Goal: Transaction & Acquisition: Purchase product/service

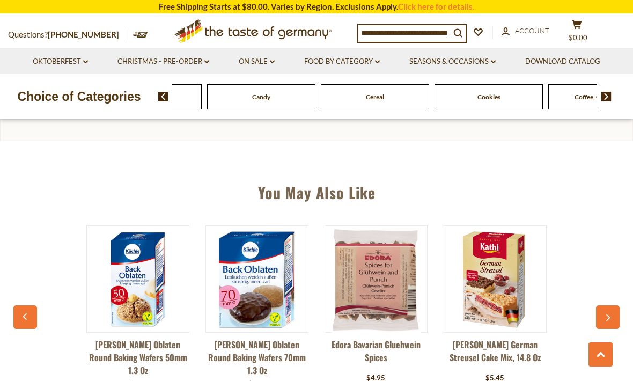
scroll to position [711, 0]
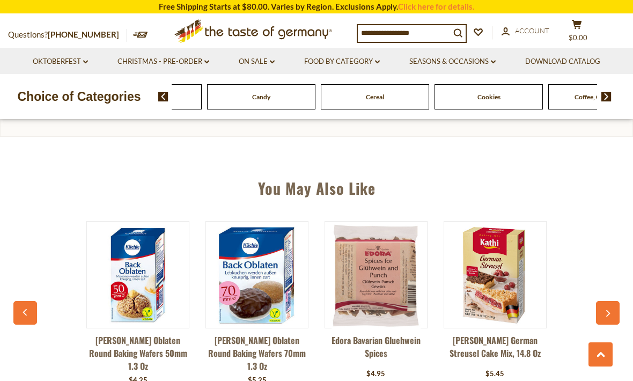
click at [611, 312] on icon "button" at bounding box center [607, 314] width 7 height 8
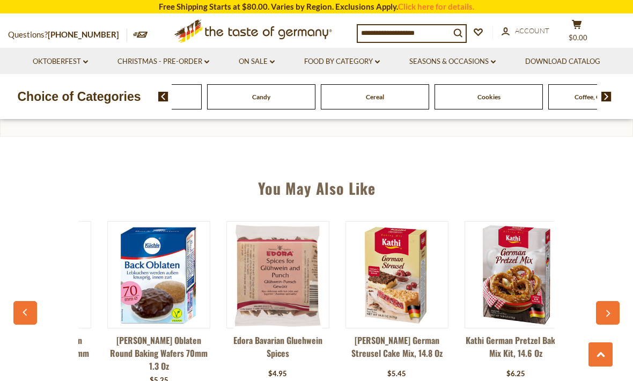
scroll to position [0, 119]
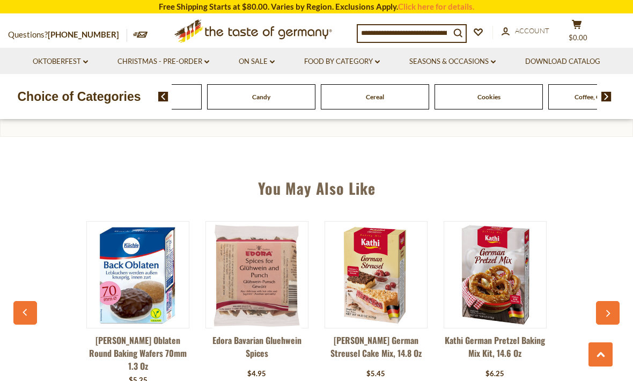
click at [608, 311] on icon "button" at bounding box center [607, 314] width 7 height 8
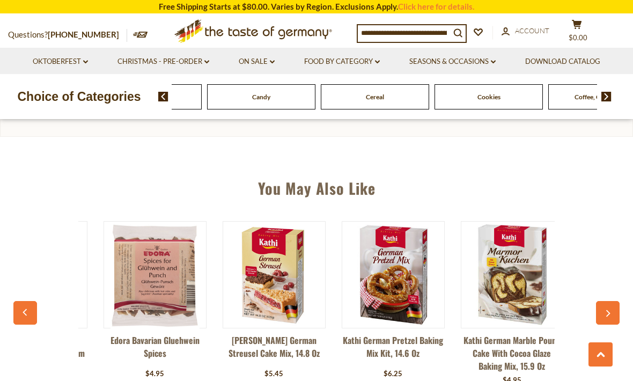
scroll to position [0, 238]
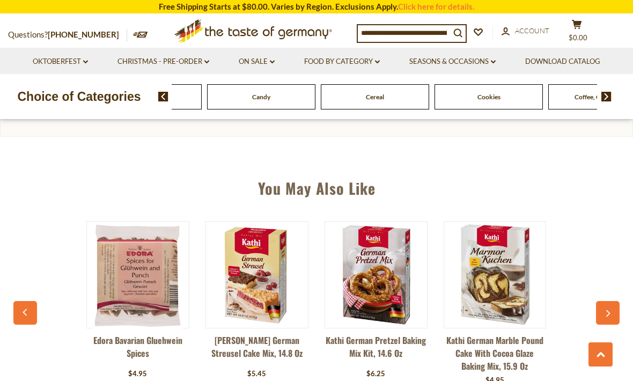
click at [610, 310] on icon "button" at bounding box center [607, 314] width 7 height 8
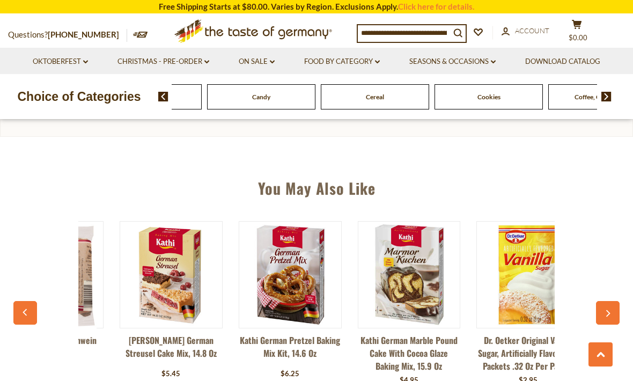
scroll to position [0, 357]
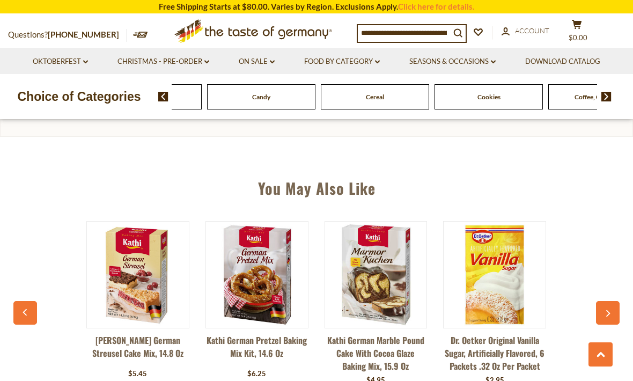
click at [612, 307] on button "button" at bounding box center [608, 313] width 24 height 24
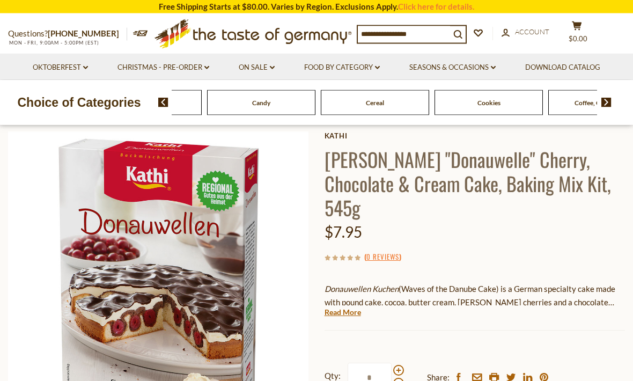
scroll to position [0, 0]
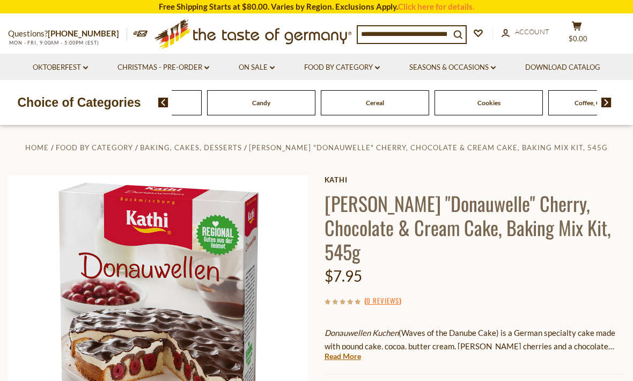
click at [603, 102] on img at bounding box center [607, 103] width 10 height 10
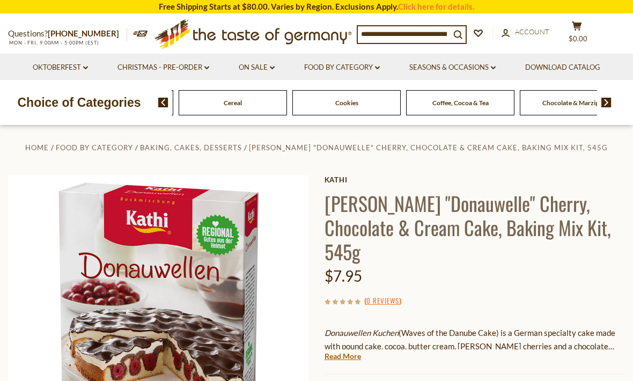
click at [606, 98] on img at bounding box center [607, 103] width 10 height 10
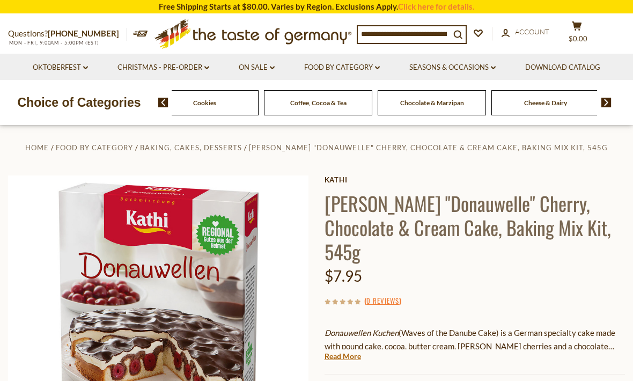
click at [610, 101] on img at bounding box center [607, 103] width 10 height 10
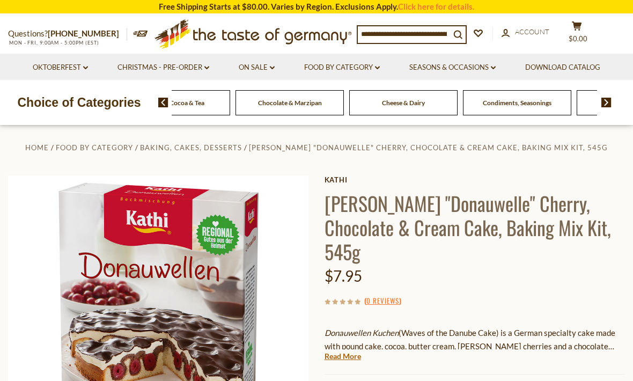
click at [607, 100] on img at bounding box center [607, 103] width 10 height 10
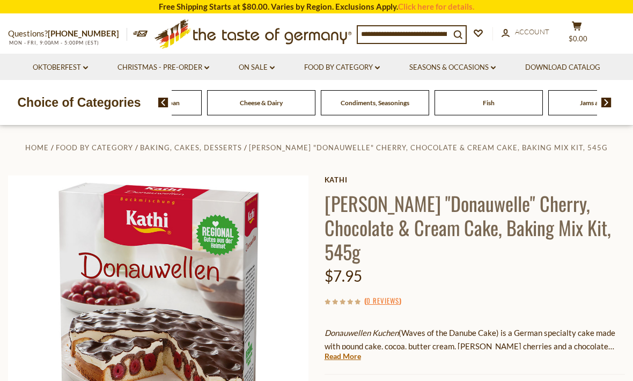
click at [609, 101] on img at bounding box center [607, 103] width 10 height 10
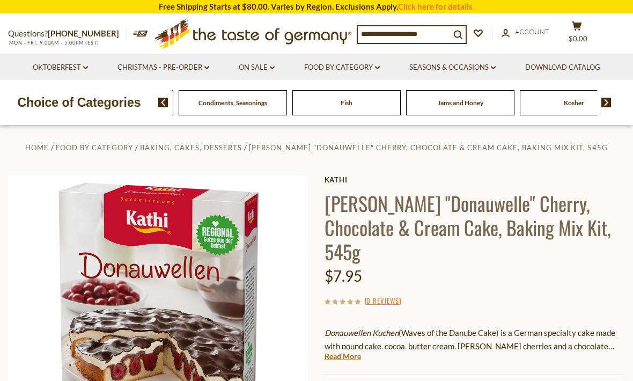
click at [608, 102] on img at bounding box center [607, 103] width 10 height 10
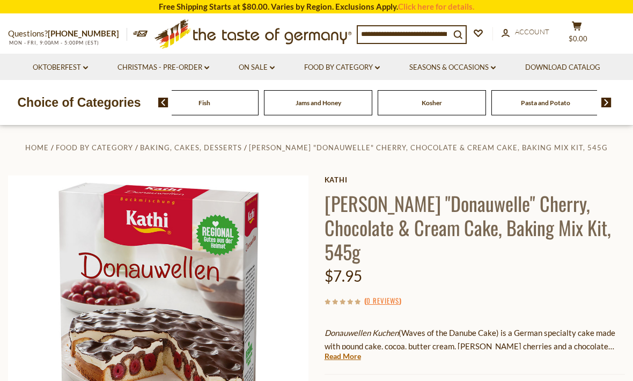
click at [607, 101] on img at bounding box center [607, 103] width 10 height 10
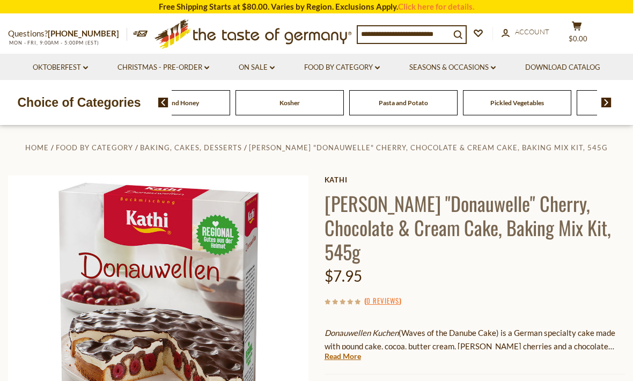
click at [273, 62] on link "On Sale dropdown_arrow" at bounding box center [257, 68] width 36 height 12
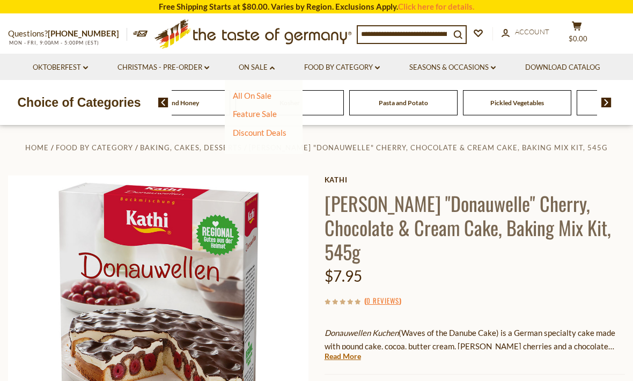
click at [251, 91] on link "All On Sale" at bounding box center [252, 96] width 39 height 10
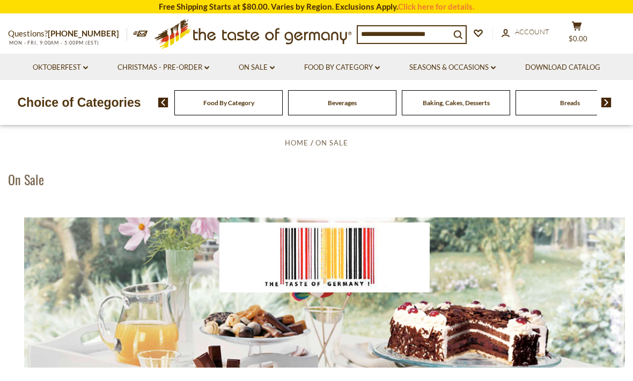
scroll to position [26, 0]
click at [24, 177] on h1 "On Sale" at bounding box center [26, 180] width 36 height 16
click at [19, 178] on h1 "On Sale" at bounding box center [26, 180] width 36 height 16
click at [327, 140] on span "On Sale" at bounding box center [332, 143] width 33 height 9
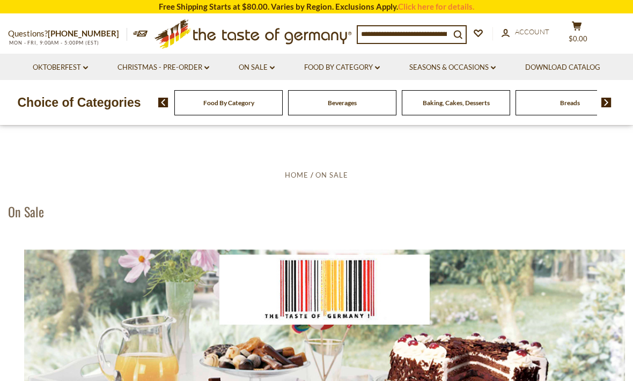
click at [162, 102] on img at bounding box center [163, 103] width 10 height 10
click at [380, 62] on link "Food By Category dropdown_arrow" at bounding box center [342, 68] width 76 height 12
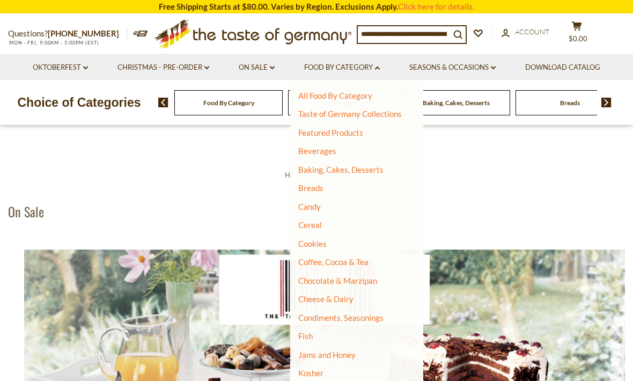
click at [375, 172] on link "Baking, Cakes, Desserts" at bounding box center [340, 170] width 85 height 10
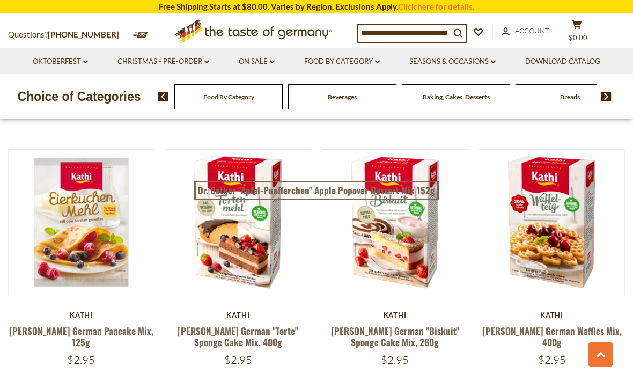
scroll to position [1027, 0]
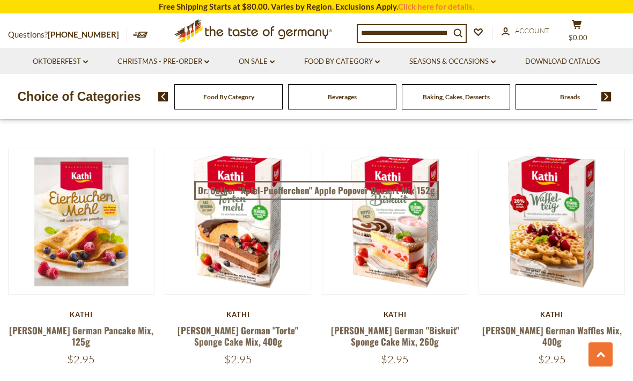
click at [400, 47] on button "Quick View" at bounding box center [395, 35] width 72 height 24
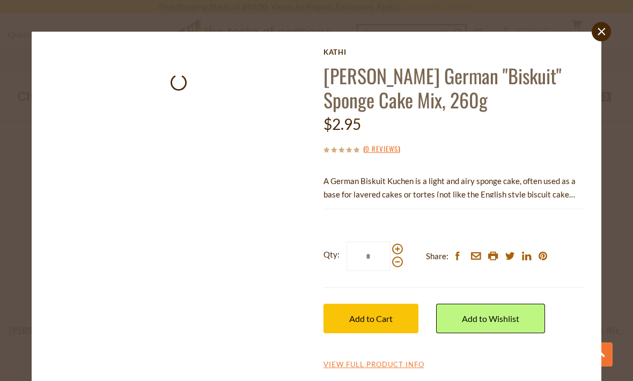
click at [400, 245] on span at bounding box center [397, 249] width 11 height 11
click at [391, 245] on input "*" at bounding box center [369, 257] width 44 height 30
type input "*"
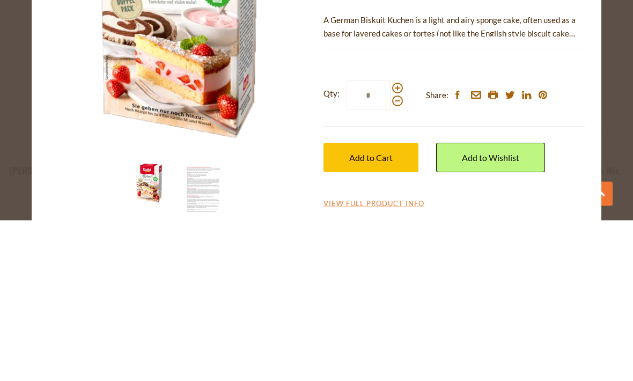
click at [380, 313] on span "Add to Cart" at bounding box center [370, 318] width 43 height 10
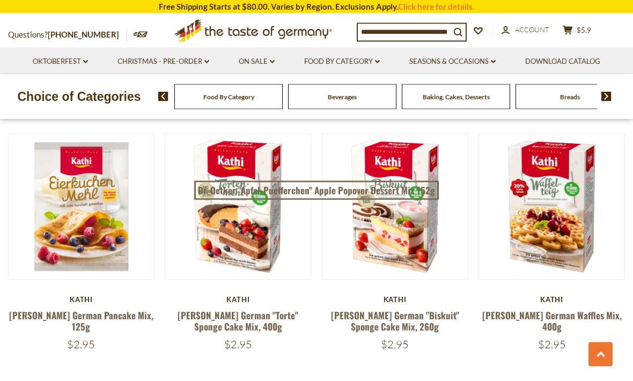
scroll to position [1034, 0]
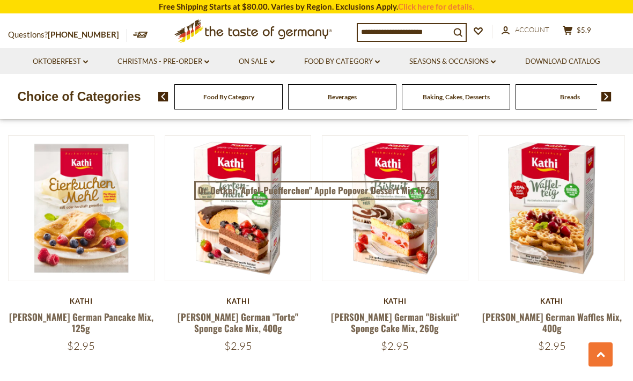
click at [247, 33] on button "Quick View" at bounding box center [238, 21] width 72 height 24
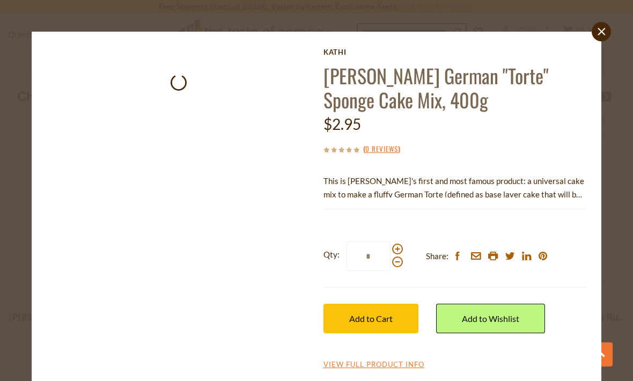
click at [401, 244] on div at bounding box center [397, 256] width 11 height 24
click at [391, 243] on input "*" at bounding box center [369, 257] width 44 height 30
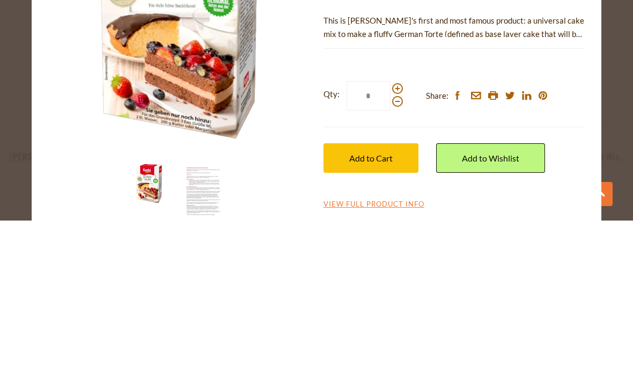
click at [399, 242] on label "Qty: *" at bounding box center [363, 257] width 79 height 30
click at [391, 242] on input "*" at bounding box center [369, 257] width 44 height 30
click at [397, 244] on span at bounding box center [397, 249] width 11 height 11
click at [391, 242] on input "Qty:" at bounding box center [369, 257] width 44 height 30
click at [400, 244] on span at bounding box center [397, 249] width 11 height 11
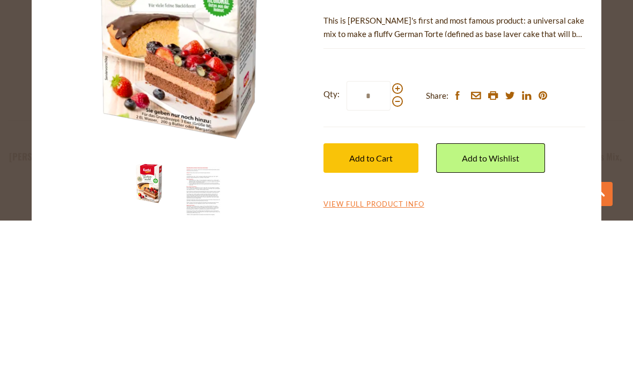
click at [391, 242] on input "*" at bounding box center [369, 257] width 44 height 30
type input "*"
click at [391, 304] on button "Add to Cart" at bounding box center [371, 319] width 95 height 30
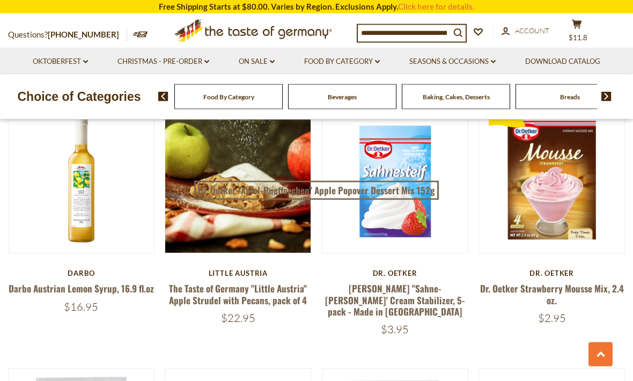
scroll to position [1343, 0]
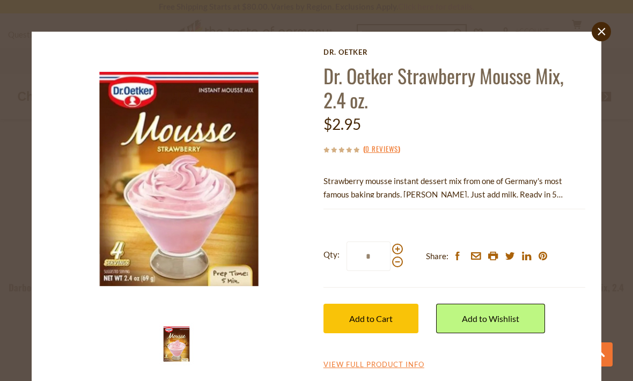
click at [398, 244] on span at bounding box center [397, 249] width 11 height 11
click at [391, 244] on input "*" at bounding box center [369, 257] width 44 height 30
type input "*"
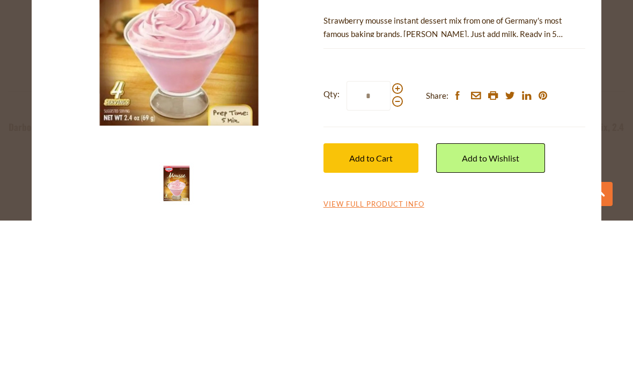
click at [380, 313] on span "Add to Cart" at bounding box center [370, 318] width 43 height 10
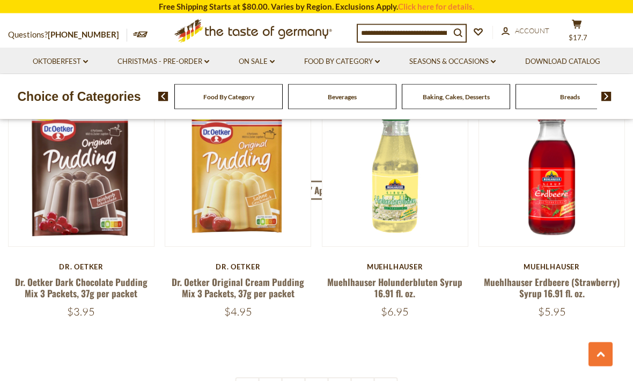
scroll to position [2360, 0]
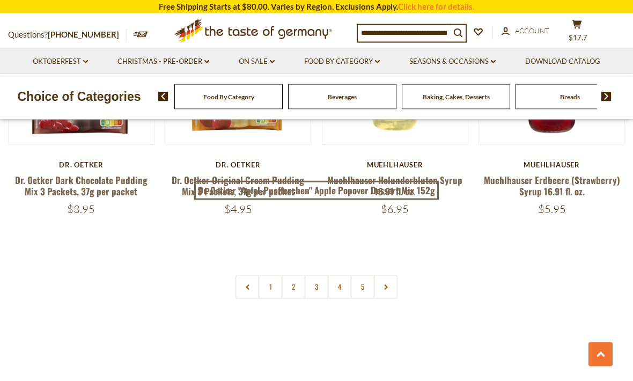
scroll to position [2438, 0]
click at [294, 274] on link "2" at bounding box center [294, 286] width 24 height 24
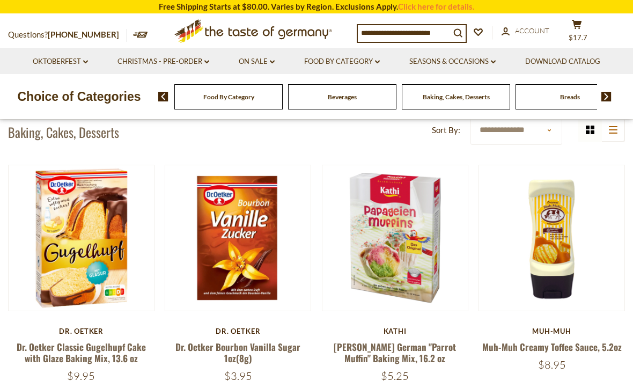
scroll to position [252, 0]
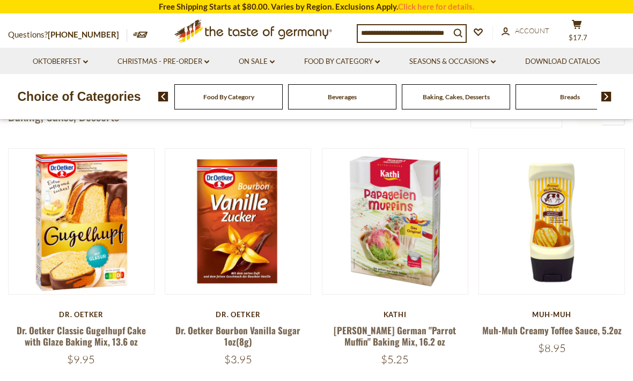
click at [620, 260] on img at bounding box center [551, 221] width 145 height 145
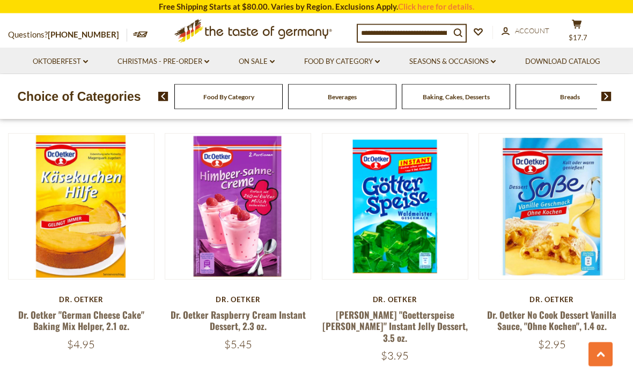
scroll to position [1527, 0]
click at [554, 31] on button "Quick View" at bounding box center [552, 19] width 72 height 24
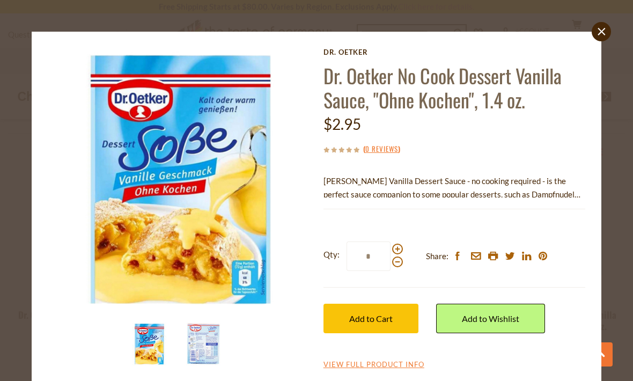
click at [398, 245] on span at bounding box center [397, 249] width 11 height 11
click at [391, 245] on input "*" at bounding box center [369, 257] width 44 height 30
type input "*"
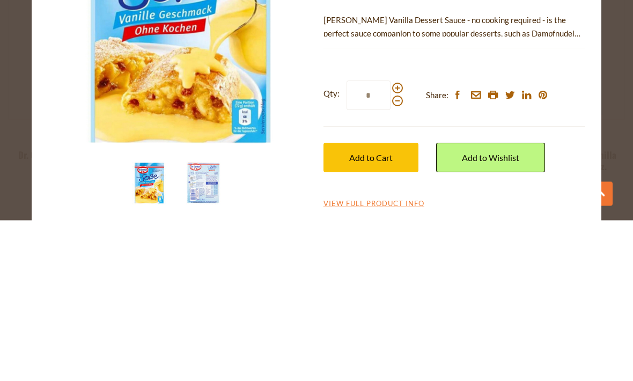
click at [378, 313] on span "Add to Cart" at bounding box center [370, 318] width 43 height 10
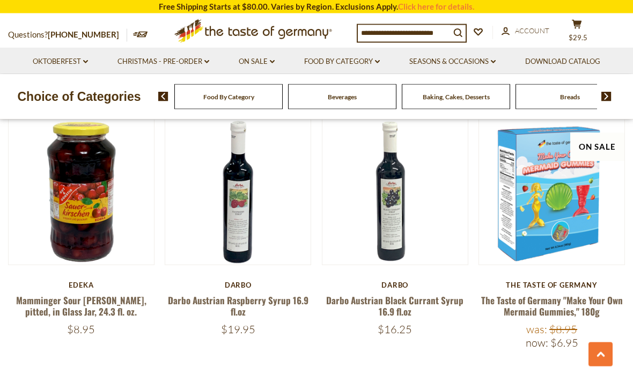
scroll to position [2301, 0]
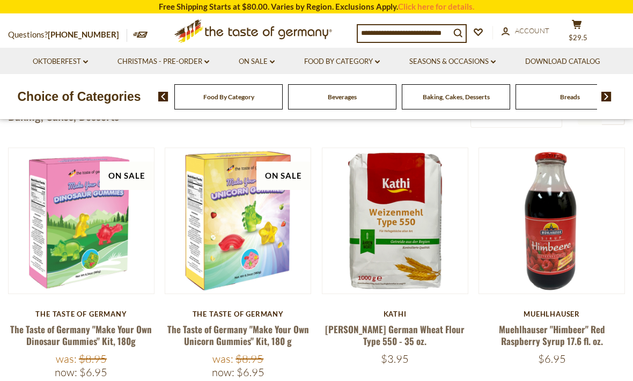
scroll to position [246, 0]
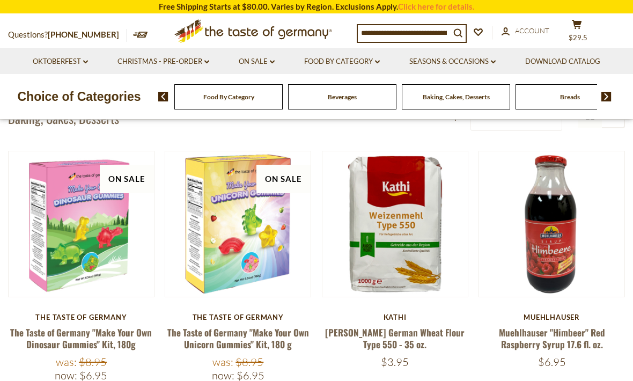
click at [397, 49] on button "Quick View" at bounding box center [395, 37] width 72 height 24
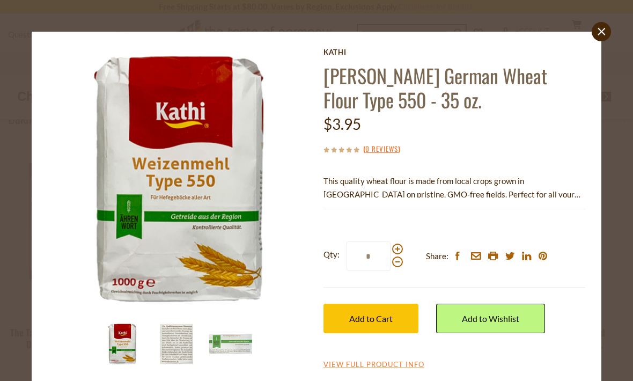
click at [395, 245] on span at bounding box center [397, 249] width 11 height 11
click at [391, 245] on input "*" at bounding box center [369, 257] width 44 height 30
type input "*"
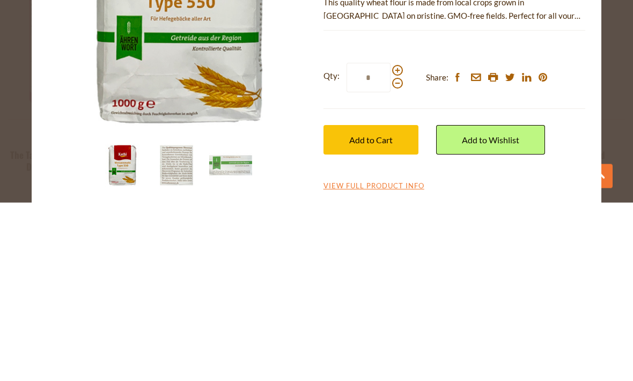
click at [379, 313] on span "Add to Cart" at bounding box center [370, 318] width 43 height 10
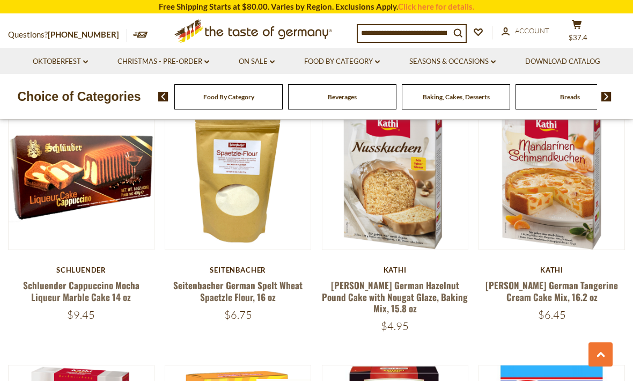
scroll to position [1068, 0]
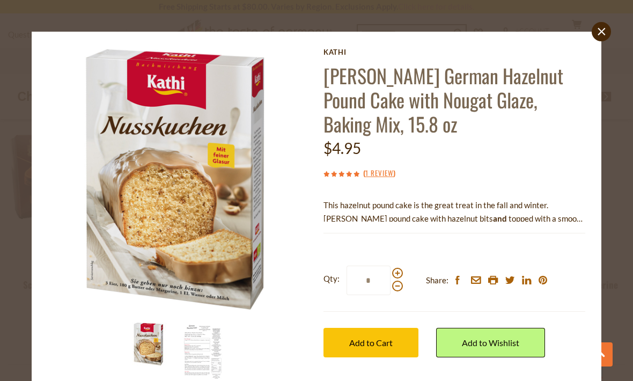
click at [397, 270] on span at bounding box center [397, 273] width 11 height 11
click at [391, 270] on input "*" at bounding box center [369, 281] width 44 height 30
type input "*"
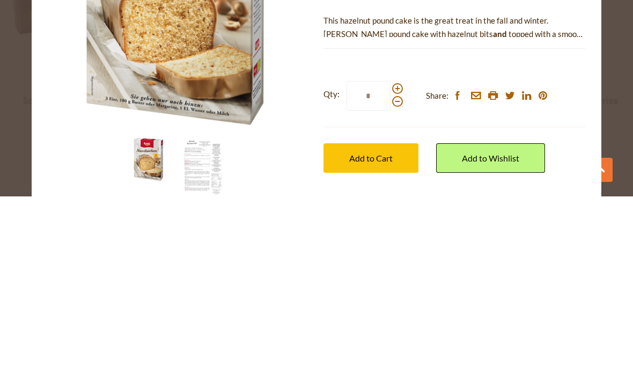
click at [375, 328] on button "Add to Cart" at bounding box center [371, 343] width 95 height 30
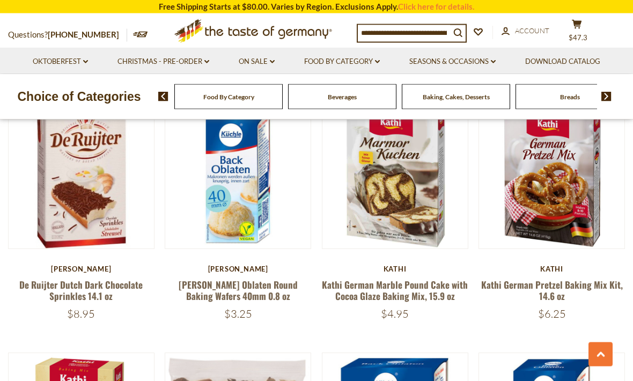
scroll to position [1843, 0]
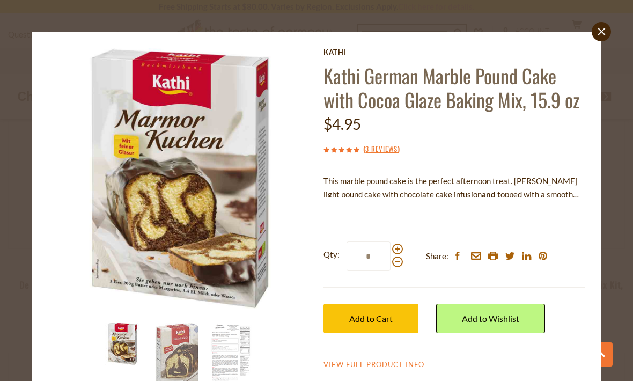
click at [400, 242] on label "Qty: *" at bounding box center [363, 257] width 79 height 30
click at [391, 242] on input "*" at bounding box center [369, 257] width 44 height 30
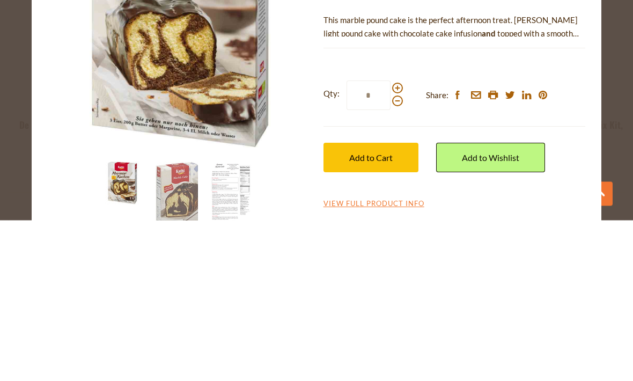
click at [395, 244] on span at bounding box center [397, 249] width 11 height 11
click at [391, 242] on input "*" at bounding box center [369, 257] width 44 height 30
type input "*"
click at [387, 304] on button "Add to Cart" at bounding box center [371, 319] width 95 height 30
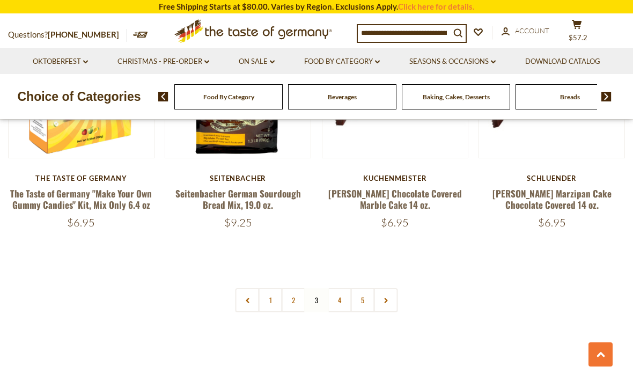
click at [339, 288] on link "4" at bounding box center [340, 300] width 24 height 24
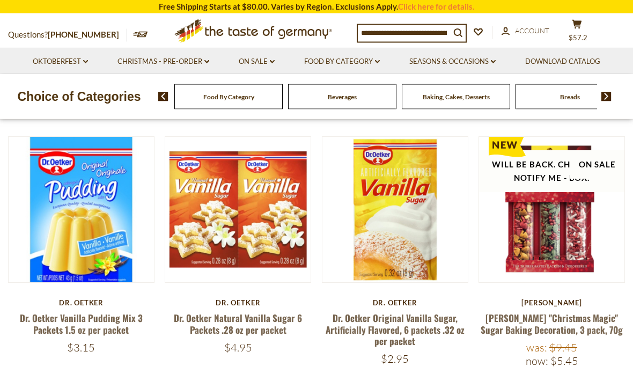
scroll to position [257, 0]
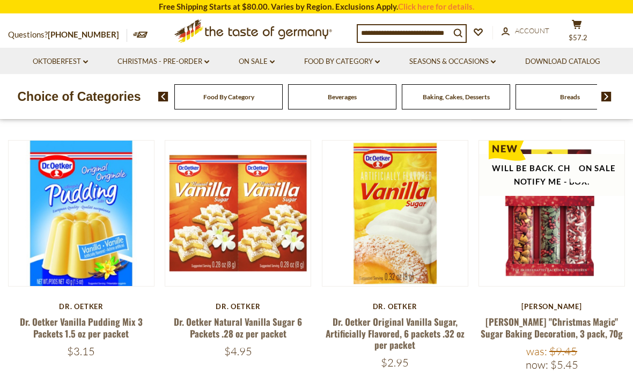
click at [79, 38] on button "Quick View" at bounding box center [81, 26] width 72 height 24
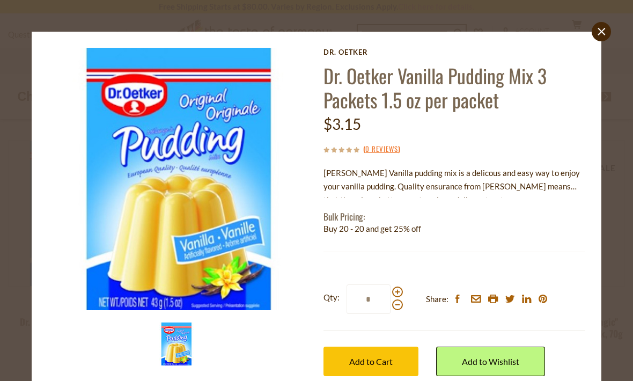
click at [398, 287] on span at bounding box center [397, 292] width 11 height 11
click at [391, 287] on input "*" at bounding box center [369, 299] width 44 height 30
type input "*"
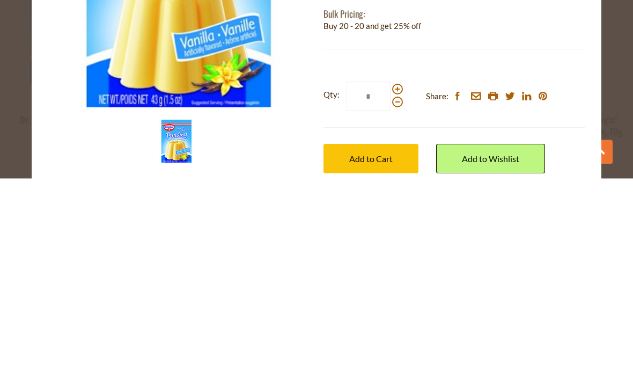
click at [378, 356] on span "Add to Cart" at bounding box center [370, 361] width 43 height 10
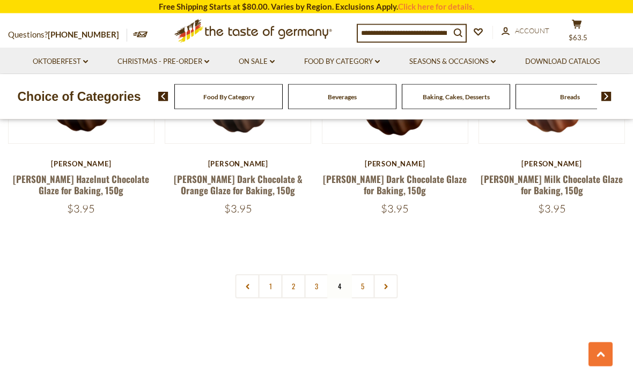
scroll to position [2449, 0]
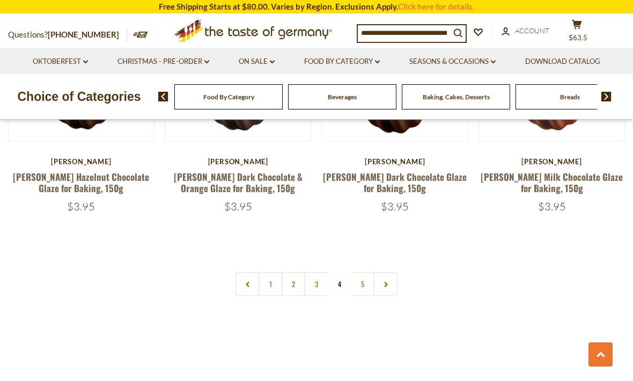
click at [363, 272] on link "5" at bounding box center [363, 284] width 24 height 24
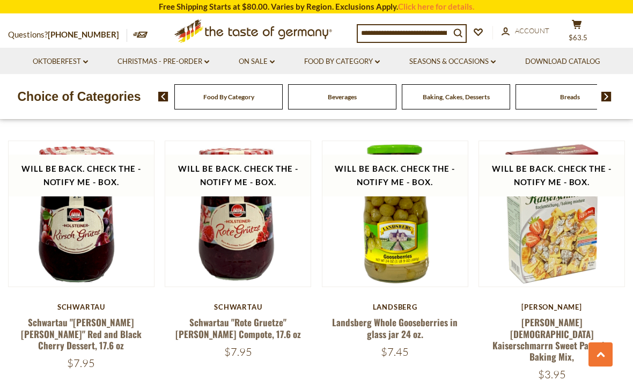
scroll to position [1278, 0]
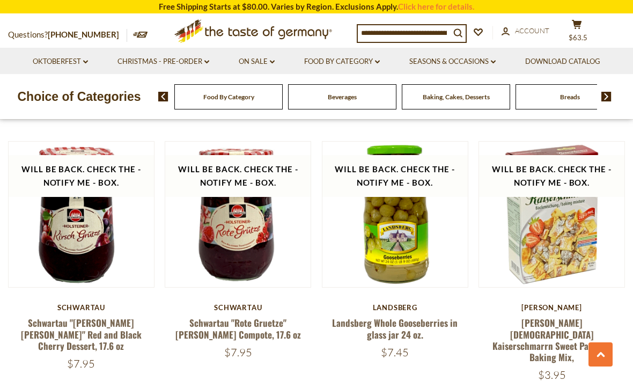
click at [380, 56] on link "Food By Category dropdown_arrow" at bounding box center [342, 62] width 76 height 12
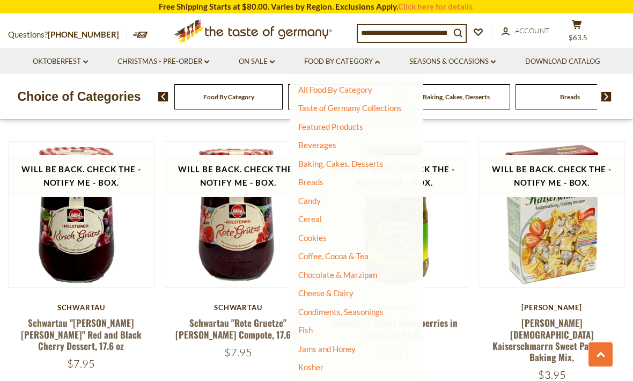
click at [306, 325] on link "Fish" at bounding box center [305, 330] width 14 height 10
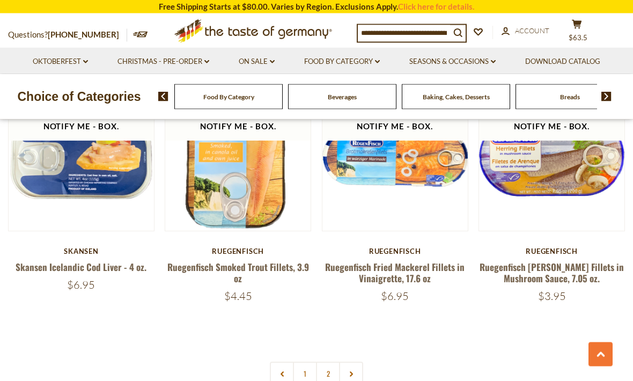
scroll to position [2448, 0]
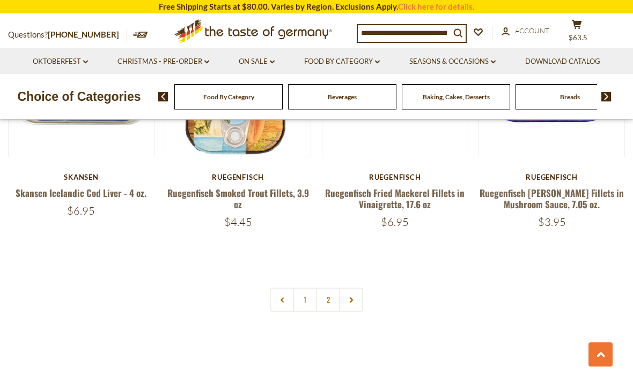
click at [349, 297] on icon at bounding box center [351, 299] width 6 height 5
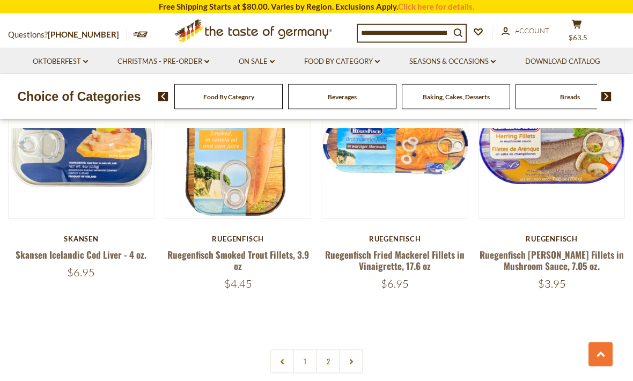
scroll to position [2402, 0]
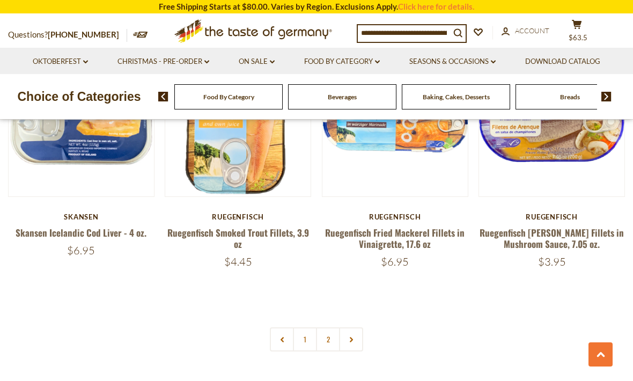
click at [329, 327] on link "2" at bounding box center [328, 339] width 24 height 24
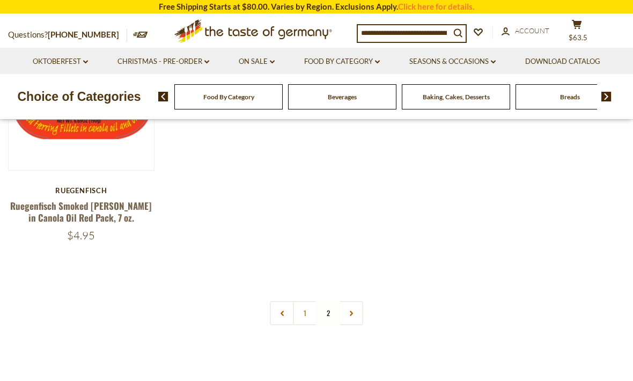
scroll to position [374, 0]
click at [380, 61] on icon at bounding box center [377, 61] width 5 height 3
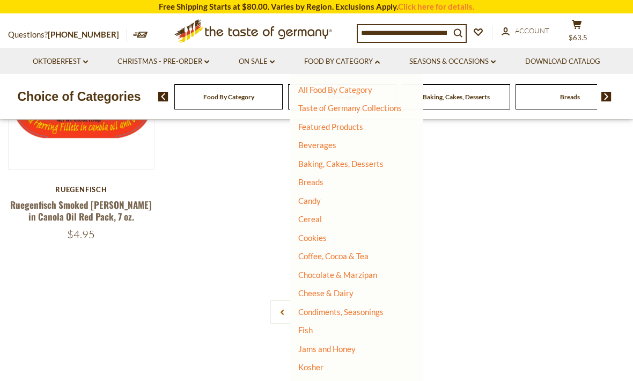
click at [354, 129] on link "Featured Products" at bounding box center [330, 127] width 65 height 10
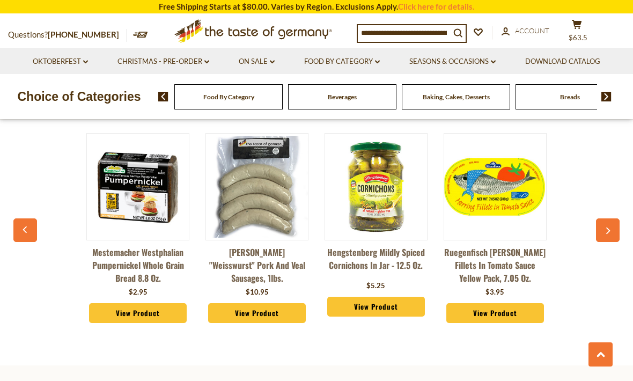
scroll to position [1235, 0]
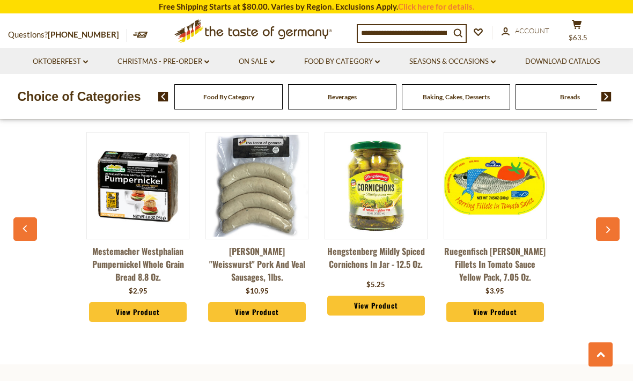
click at [605, 228] on icon "button" at bounding box center [607, 231] width 7 height 8
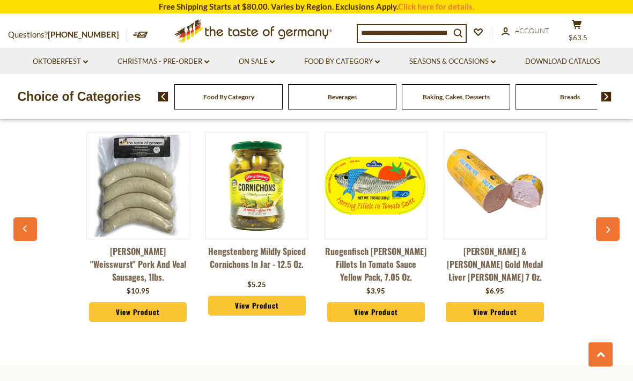
click at [608, 221] on button "button" at bounding box center [608, 229] width 24 height 24
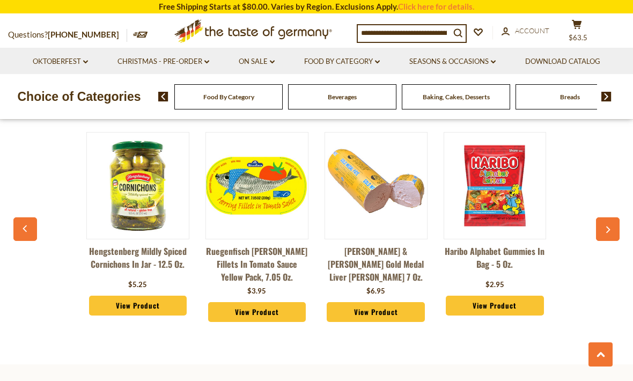
click at [608, 222] on button "button" at bounding box center [608, 229] width 24 height 24
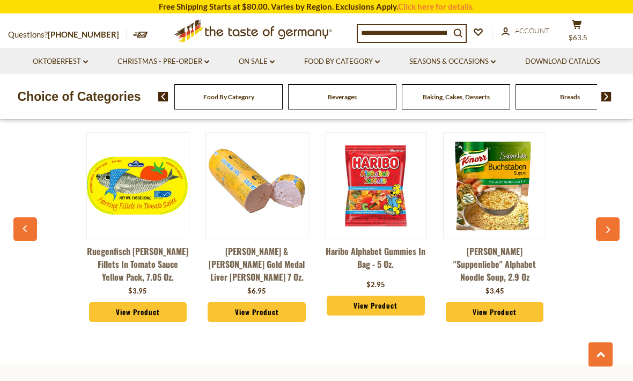
click at [609, 224] on button "button" at bounding box center [608, 229] width 24 height 24
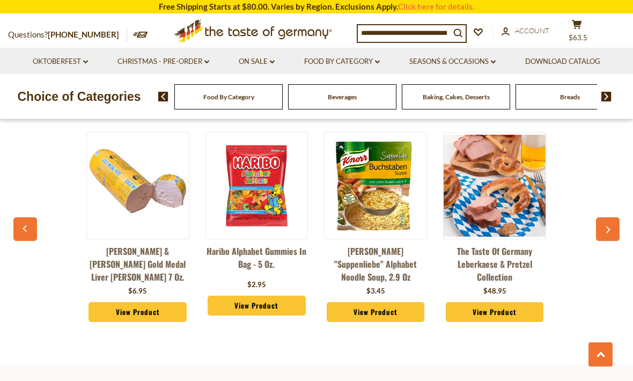
click at [610, 227] on icon "button" at bounding box center [607, 231] width 7 height 8
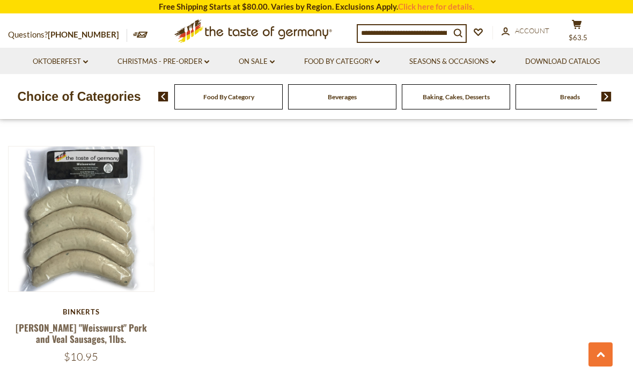
scroll to position [865, 0]
click at [374, 57] on link "Food By Category dropdown_arrow" at bounding box center [342, 62] width 76 height 12
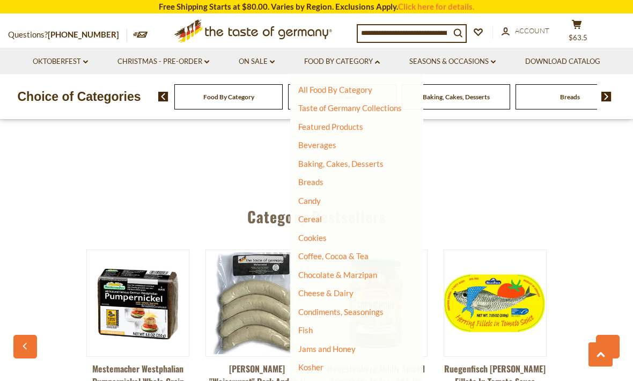
scroll to position [1110, 0]
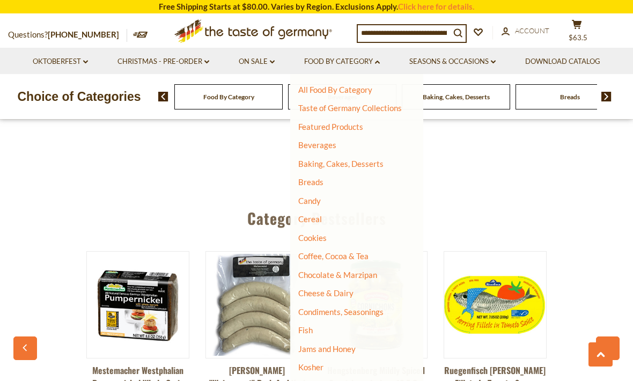
click at [355, 381] on link "Pasta and Potato" at bounding box center [328, 386] width 61 height 10
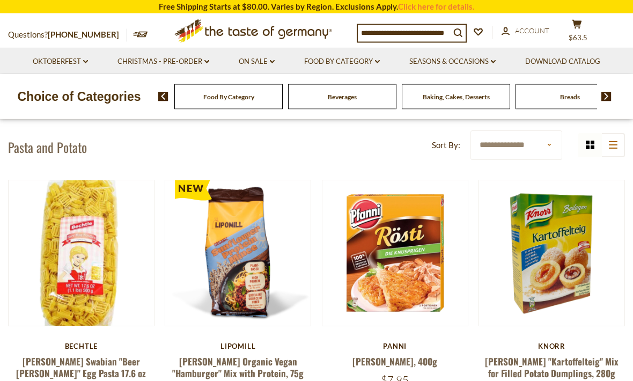
scroll to position [223, 0]
click at [550, 78] on button "Quick View" at bounding box center [552, 66] width 72 height 24
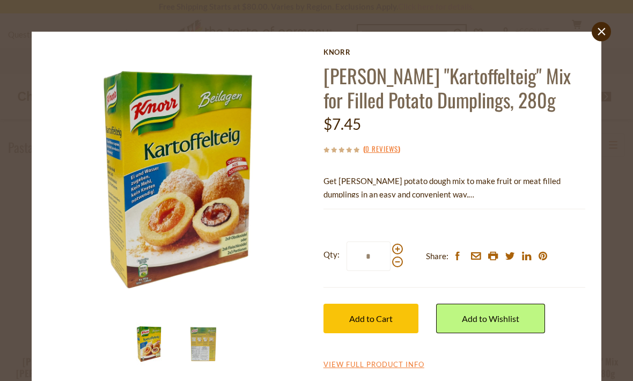
click at [400, 246] on span at bounding box center [397, 249] width 11 height 11
click at [391, 246] on input "*" at bounding box center [369, 257] width 44 height 30
type input "*"
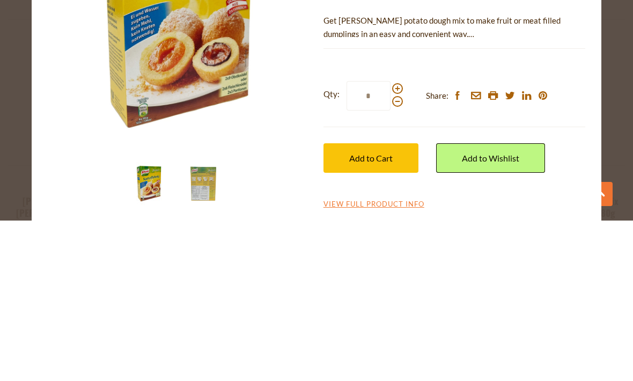
click at [383, 313] on span "Add to Cart" at bounding box center [370, 318] width 43 height 10
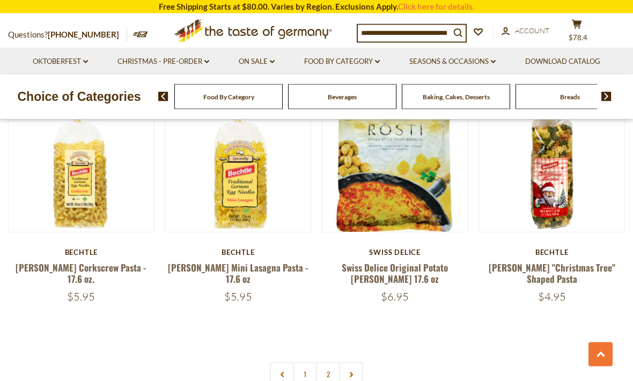
scroll to position [2354, 0]
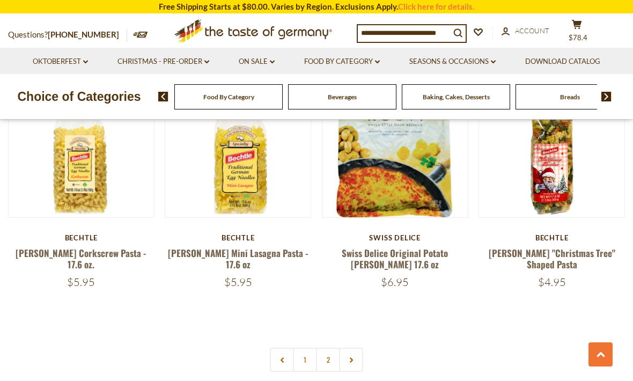
click at [330, 348] on link "2" at bounding box center [328, 360] width 24 height 24
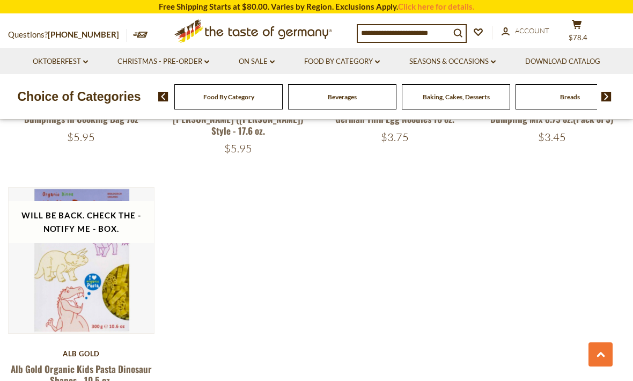
scroll to position [1528, 0]
click at [380, 57] on link "Food By Category dropdown_arrow" at bounding box center [342, 62] width 76 height 12
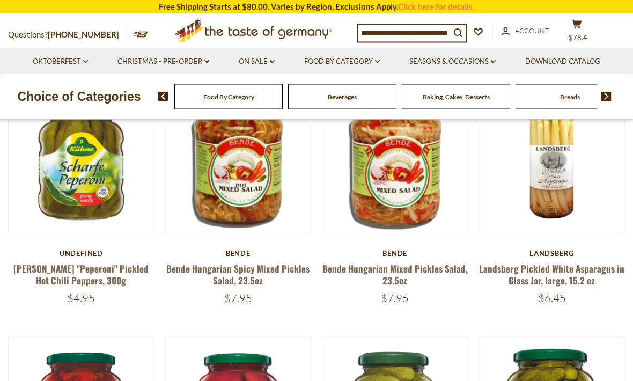
scroll to position [316, 0]
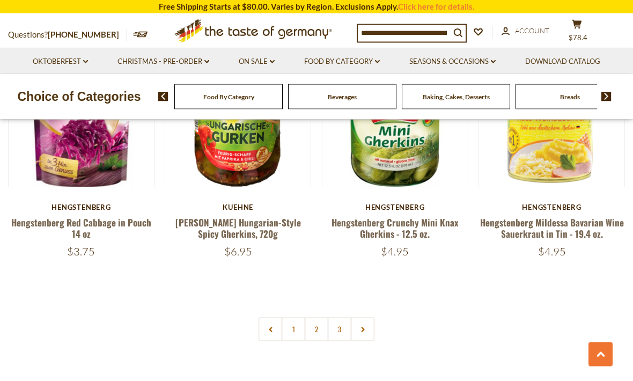
scroll to position [2398, 0]
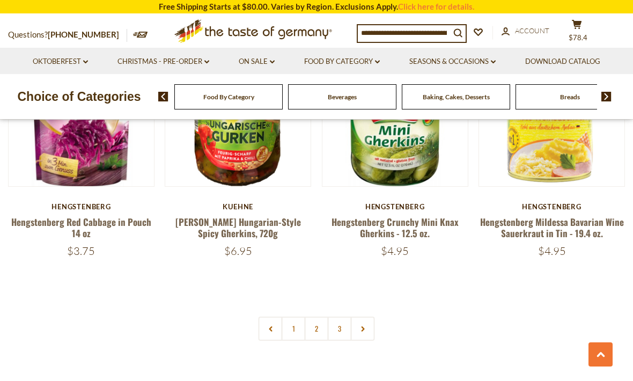
click at [315, 317] on link "2" at bounding box center [317, 329] width 24 height 24
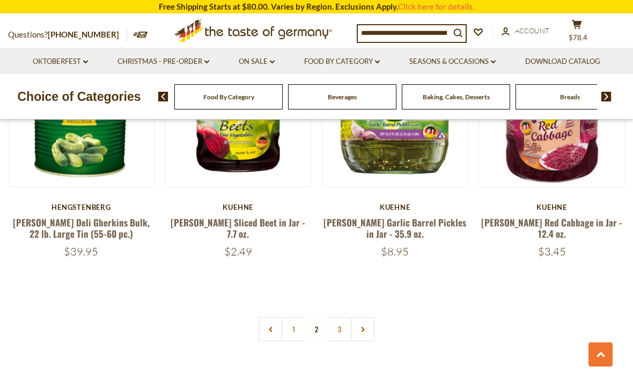
scroll to position [2400, 0]
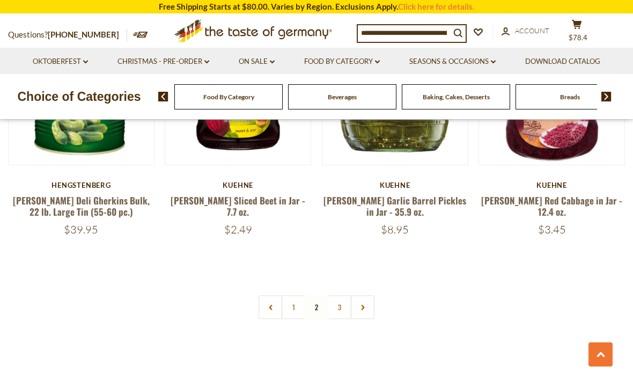
click at [339, 295] on link "3" at bounding box center [340, 307] width 24 height 24
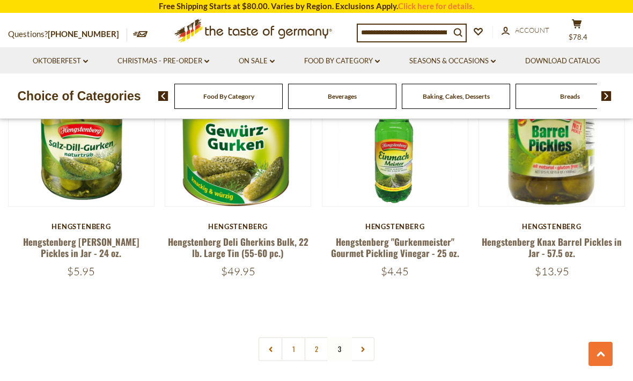
scroll to position [1086, 0]
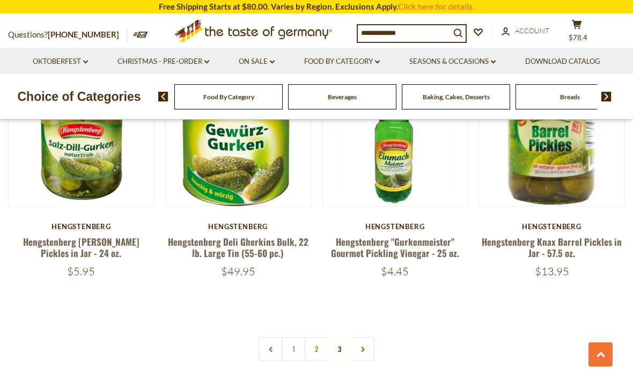
click at [377, 57] on link "Food By Category dropdown_arrow" at bounding box center [342, 62] width 76 height 12
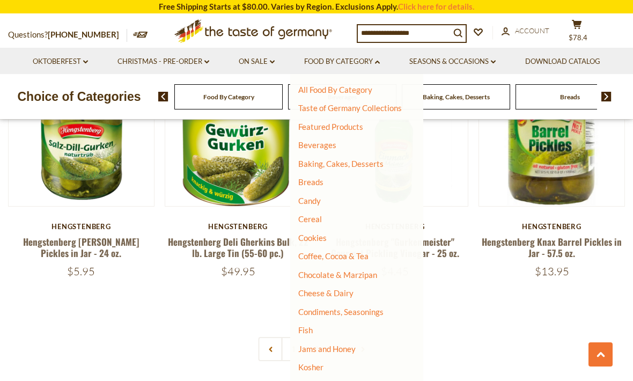
click at [311, 362] on link "Kosher" at bounding box center [310, 367] width 25 height 10
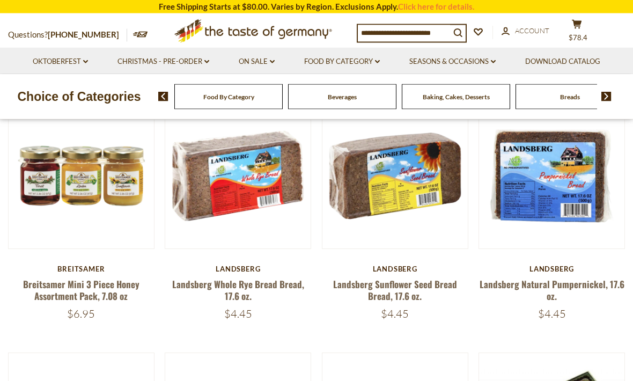
scroll to position [300, 0]
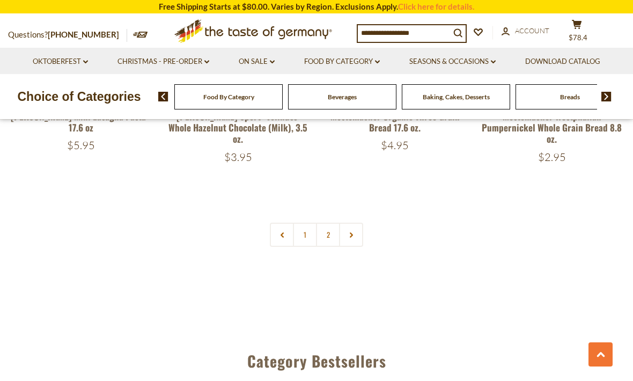
click at [330, 229] on link "2" at bounding box center [328, 235] width 24 height 24
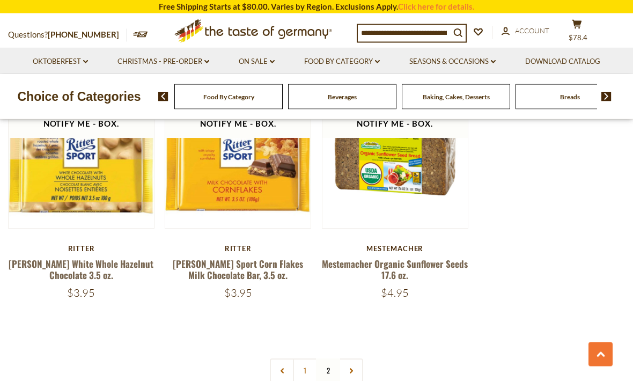
scroll to position [2343, 0]
click at [379, 58] on link "Food By Category dropdown_arrow" at bounding box center [342, 62] width 76 height 12
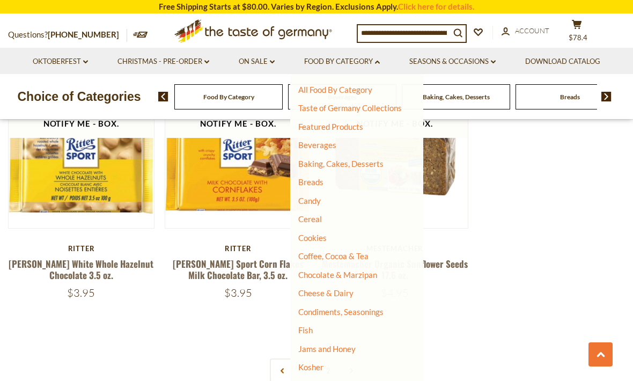
click at [370, 312] on link "Condiments, Seasonings" at bounding box center [340, 312] width 85 height 10
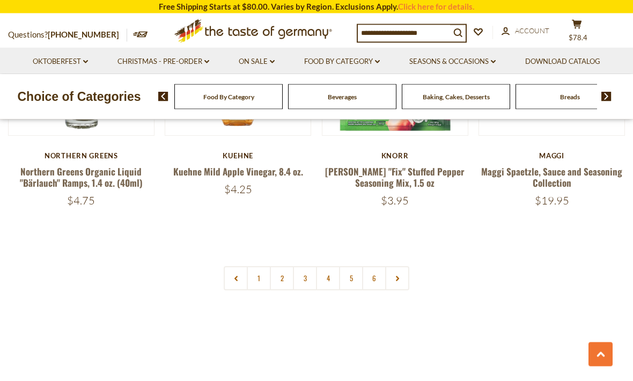
scroll to position [2487, 0]
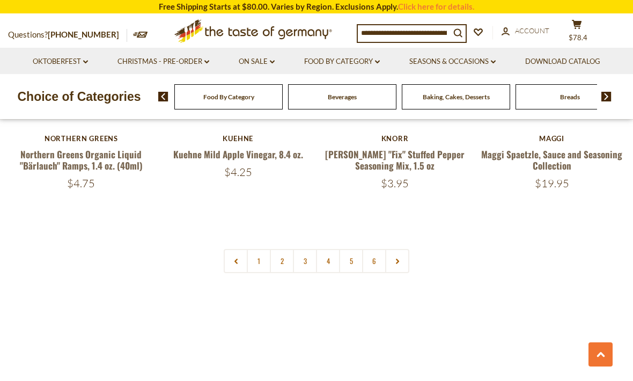
click at [283, 249] on link "2" at bounding box center [282, 261] width 24 height 24
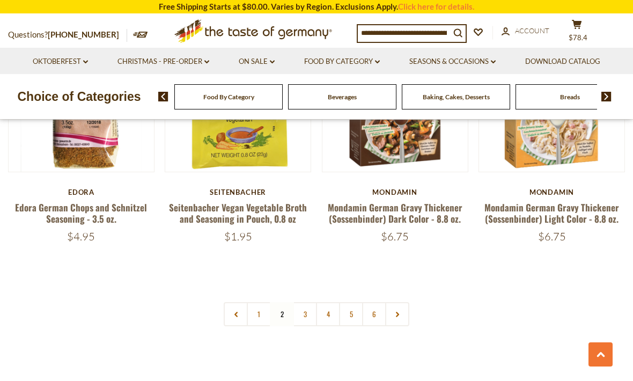
scroll to position [2428, 0]
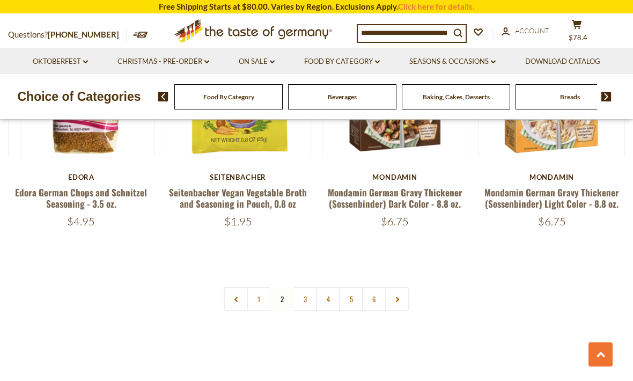
click at [302, 287] on link "3" at bounding box center [305, 299] width 24 height 24
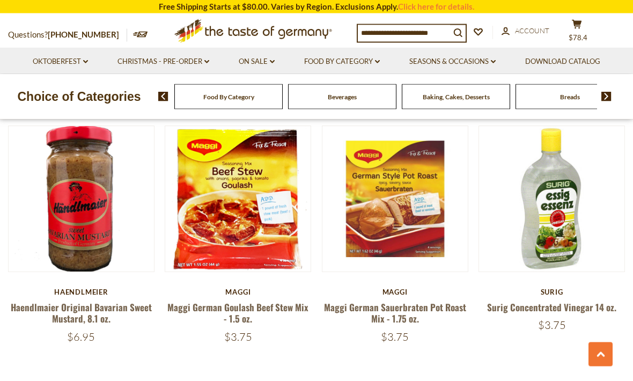
scroll to position [2305, 0]
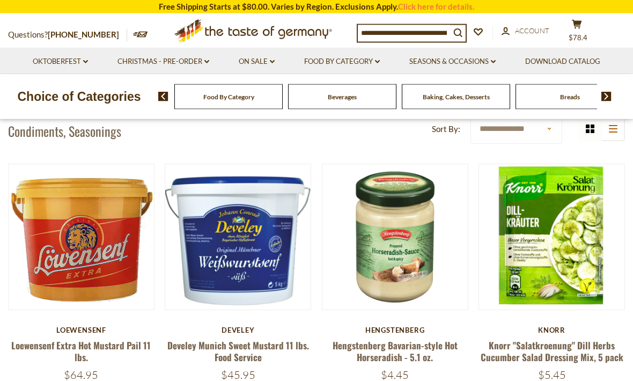
scroll to position [233, 0]
click at [399, 62] on button "Quick View" at bounding box center [395, 50] width 72 height 24
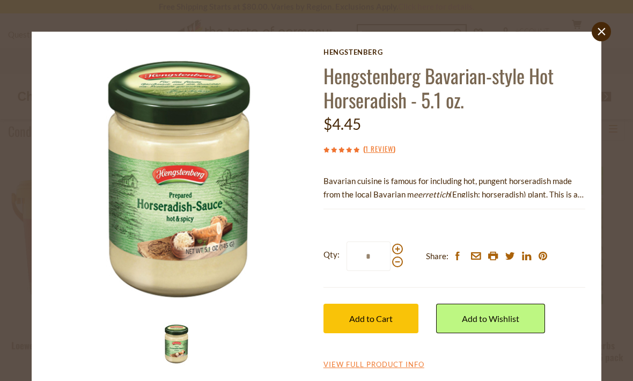
click at [398, 246] on span at bounding box center [397, 249] width 11 height 11
click at [391, 246] on input "*" at bounding box center [369, 257] width 44 height 30
type input "*"
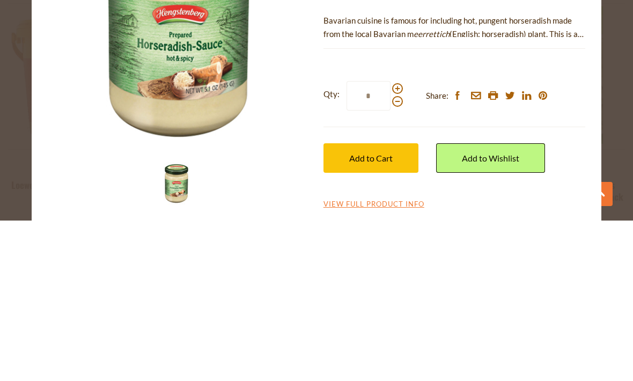
click at [377, 313] on span "Add to Cart" at bounding box center [370, 318] width 43 height 10
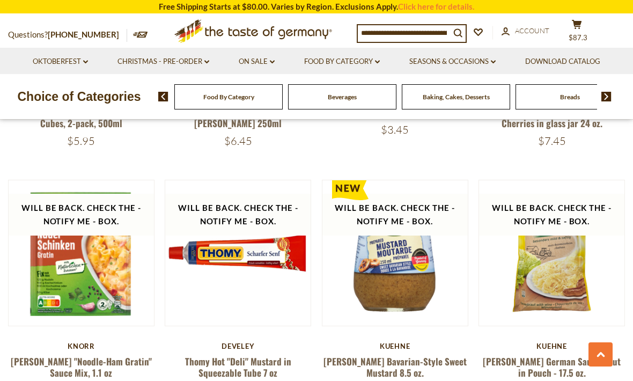
scroll to position [2014, 0]
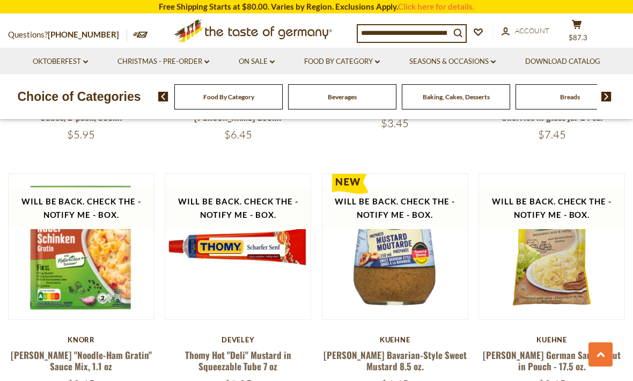
click at [394, 71] on button "Quick View" at bounding box center [395, 59] width 72 height 24
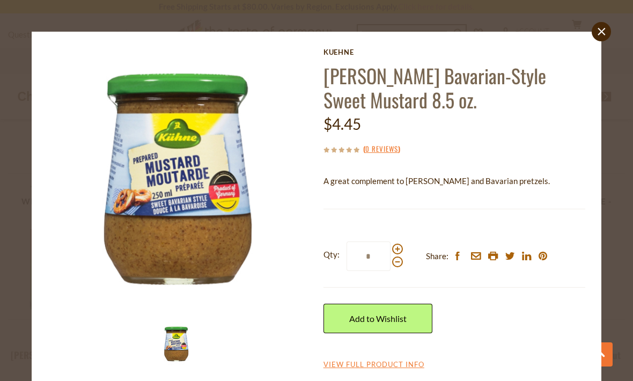
click at [395, 244] on span at bounding box center [397, 249] width 11 height 11
click at [391, 244] on input "*" at bounding box center [369, 257] width 44 height 30
type input "*"
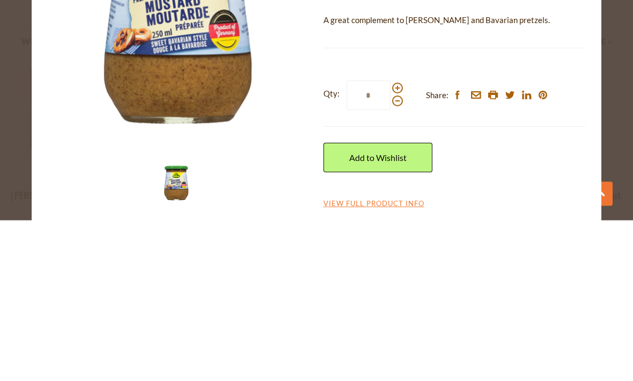
click at [387, 304] on link "Add to Wishlist" at bounding box center [378, 319] width 109 height 30
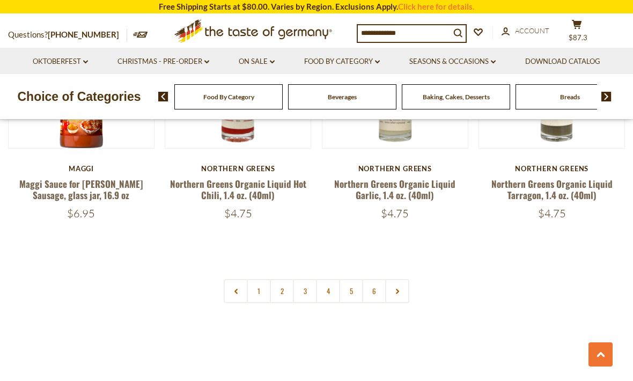
scroll to position [2407, 0]
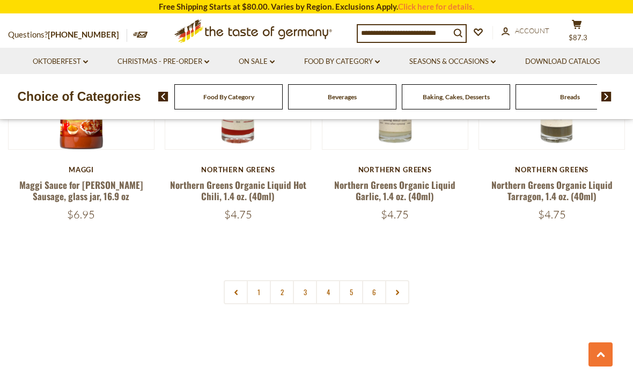
click at [330, 280] on link "4" at bounding box center [328, 292] width 24 height 24
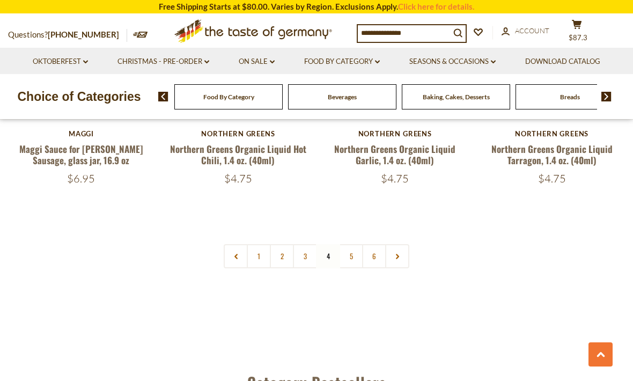
scroll to position [2443, 0]
click at [355, 244] on link "5" at bounding box center [351, 256] width 24 height 24
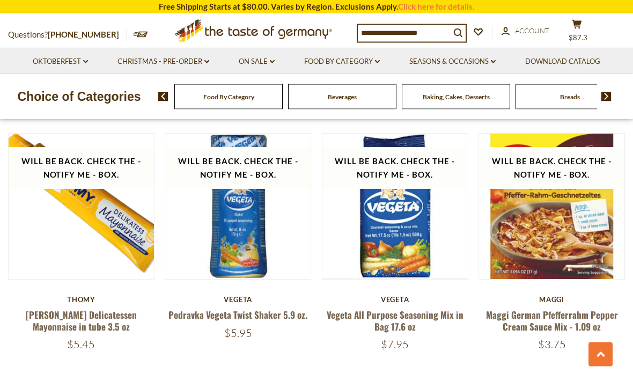
scroll to position [2371, 0]
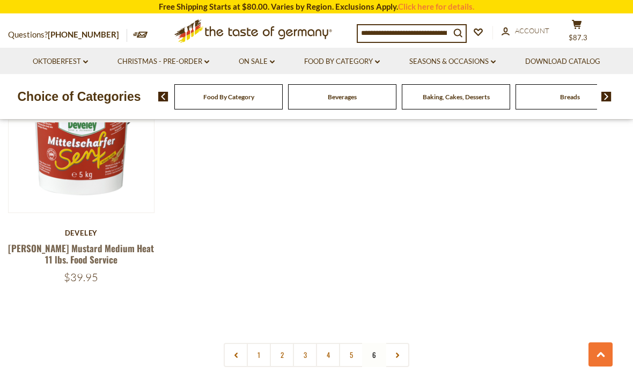
scroll to position [581, 0]
click at [378, 59] on link "Food By Category dropdown_arrow" at bounding box center [342, 62] width 76 height 12
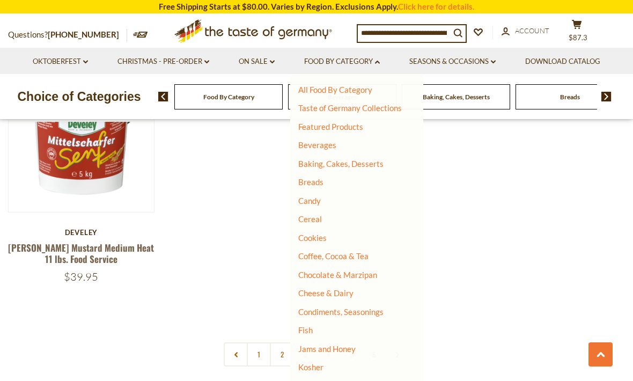
click at [346, 289] on link "Cheese & Dairy" at bounding box center [325, 293] width 55 height 10
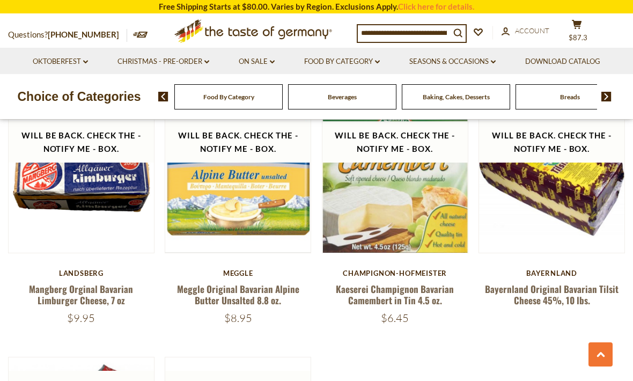
scroll to position [1061, 0]
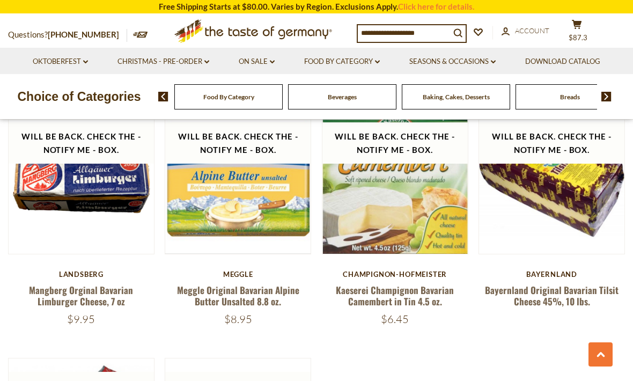
click at [380, 58] on link "Food By Category dropdown_arrow" at bounding box center [342, 62] width 76 height 12
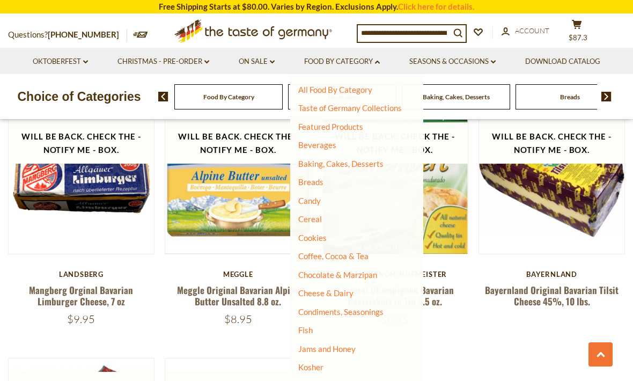
click at [319, 233] on link "Cookies" at bounding box center [312, 238] width 28 height 10
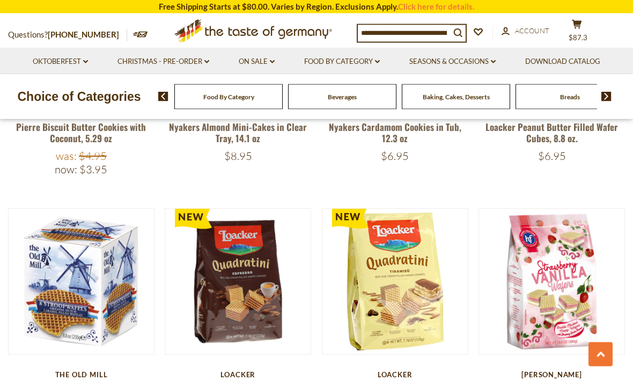
scroll to position [707, 0]
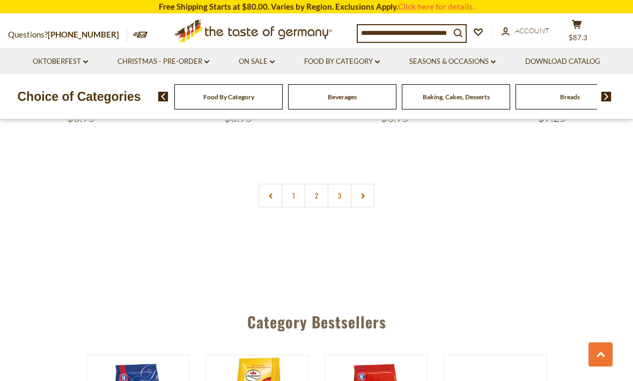
click at [321, 189] on link "2" at bounding box center [317, 196] width 24 height 24
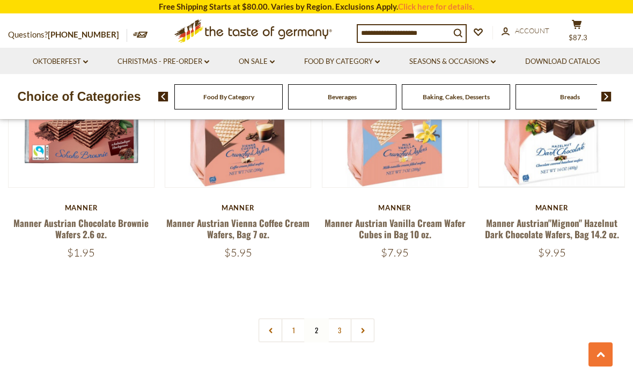
scroll to position [2414, 0]
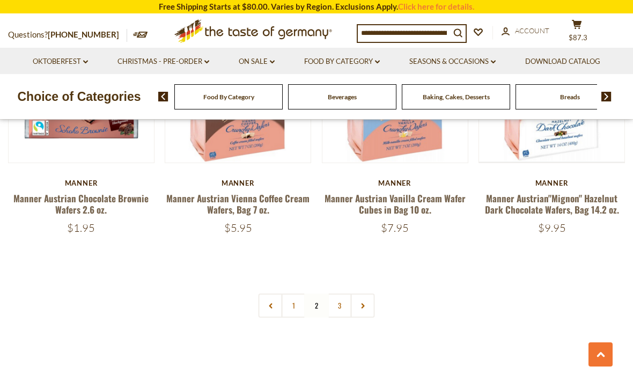
click at [360, 297] on link at bounding box center [363, 306] width 24 height 24
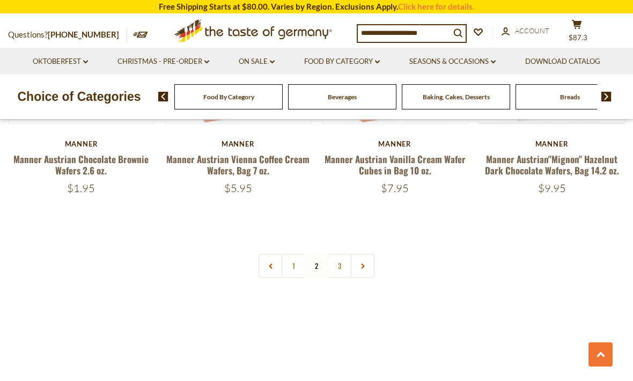
scroll to position [2477, 0]
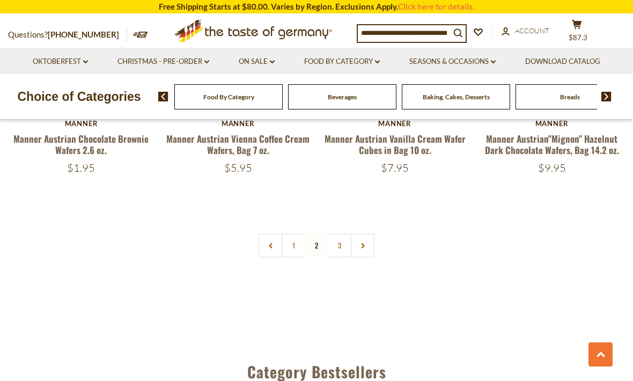
click at [340, 235] on link "3" at bounding box center [340, 245] width 24 height 24
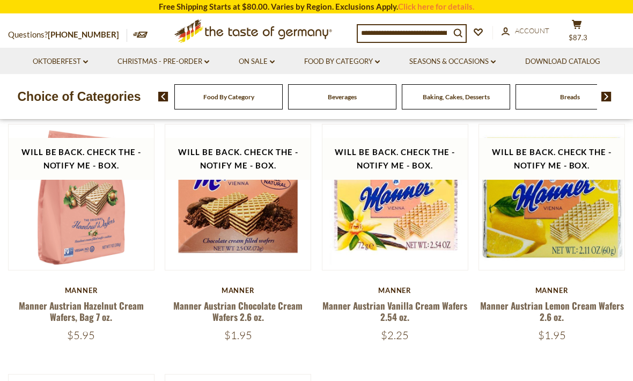
scroll to position [266, 0]
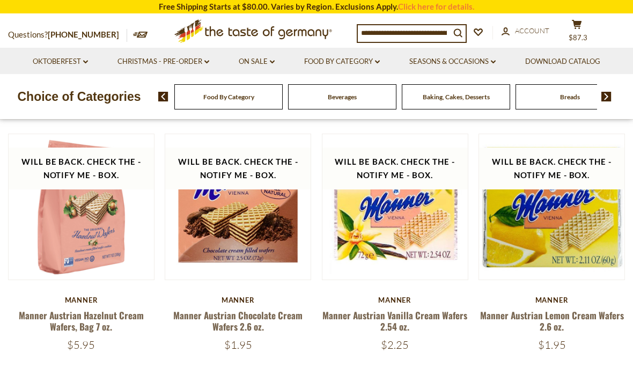
click at [380, 62] on icon at bounding box center [377, 61] width 5 height 3
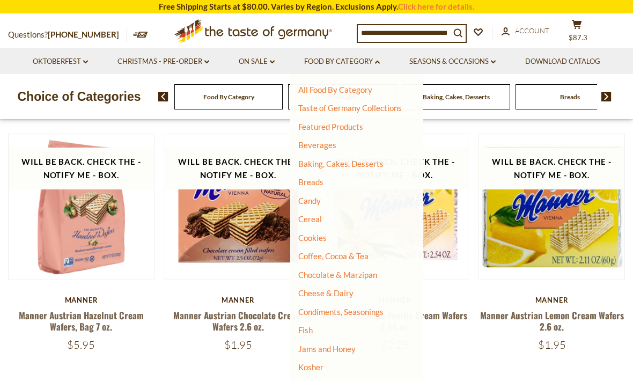
click at [315, 199] on link "Candy" at bounding box center [309, 201] width 23 height 10
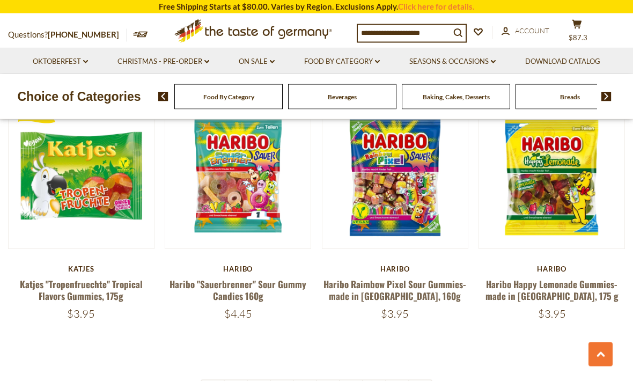
scroll to position [2391, 0]
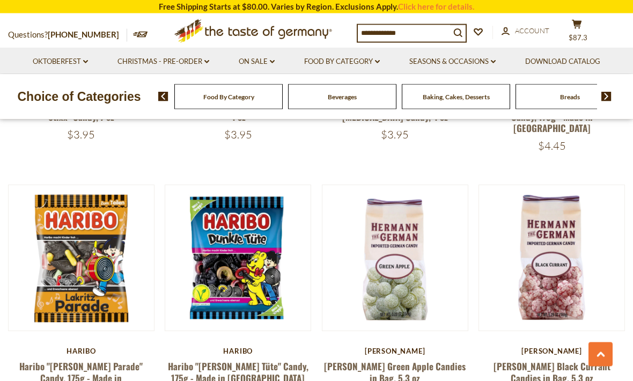
scroll to position [2257, 0]
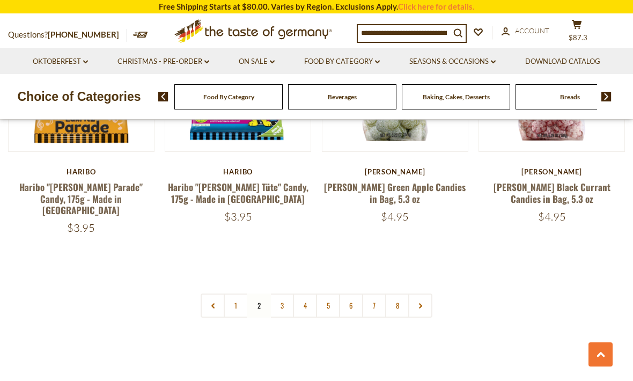
click at [282, 294] on link "3" at bounding box center [282, 306] width 24 height 24
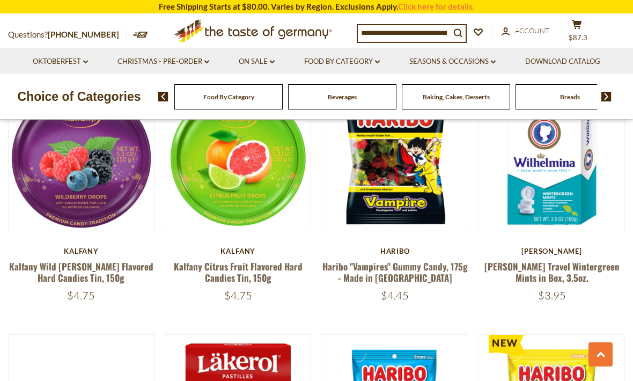
scroll to position [1093, 0]
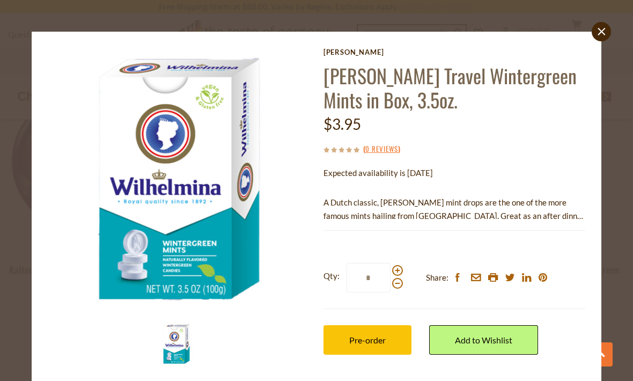
click at [377, 338] on span "Pre-order" at bounding box center [367, 340] width 36 height 10
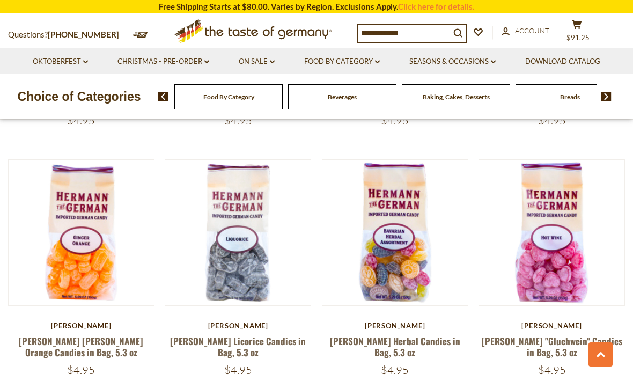
scroll to position [1770, 0]
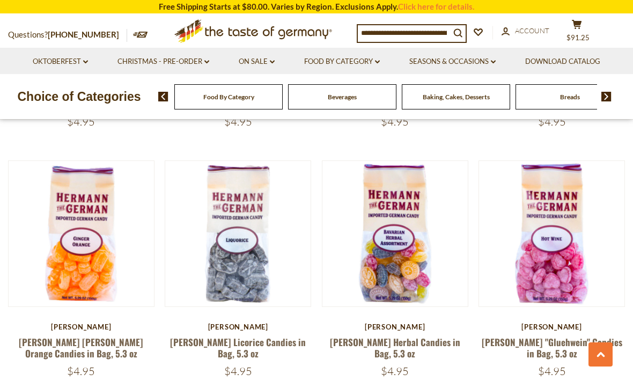
click at [560, 59] on button "Quick View" at bounding box center [552, 46] width 72 height 24
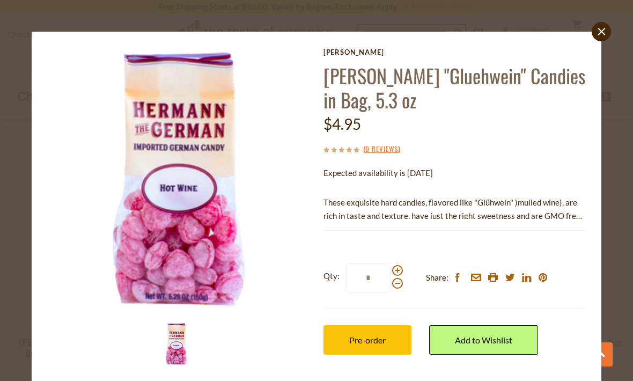
click at [374, 340] on span "Pre-order" at bounding box center [367, 340] width 36 height 10
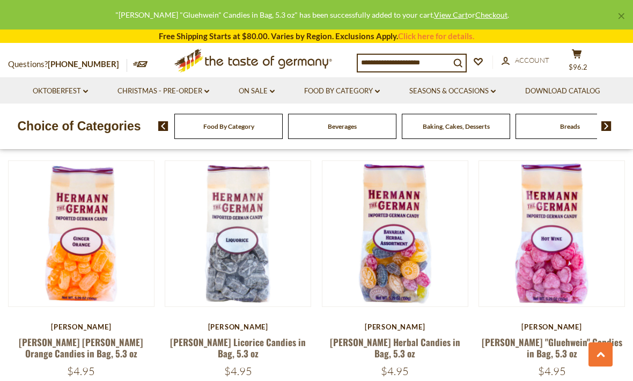
click at [397, 59] on button "Quick View" at bounding box center [395, 46] width 72 height 24
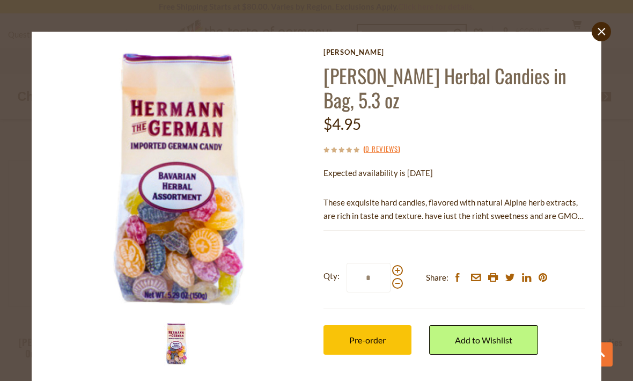
click at [376, 325] on button "Pre-order" at bounding box center [368, 340] width 88 height 30
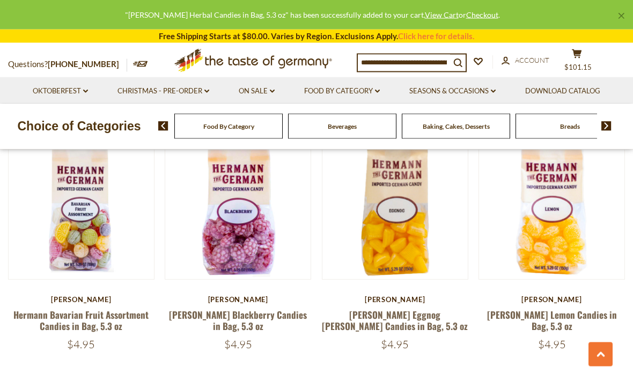
scroll to position [1530, 0]
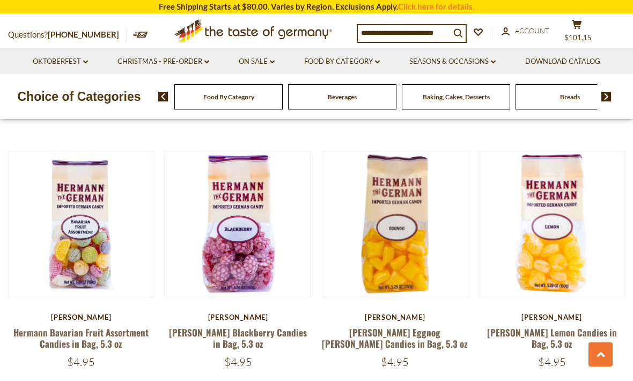
click at [557, 49] on button "Quick View" at bounding box center [552, 37] width 72 height 24
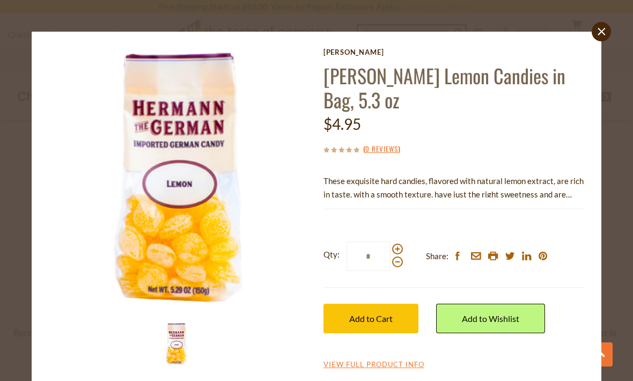
click at [384, 314] on span "Add to Cart" at bounding box center [370, 318] width 43 height 10
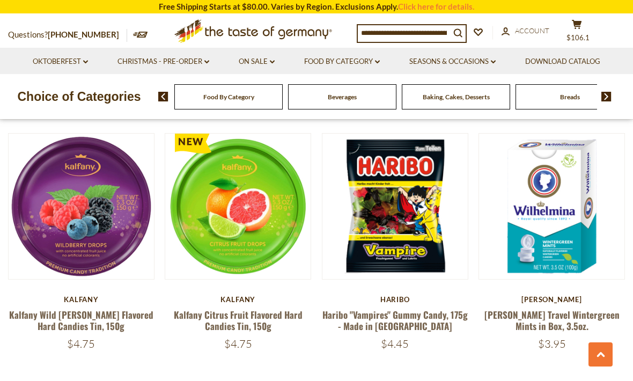
scroll to position [1047, 0]
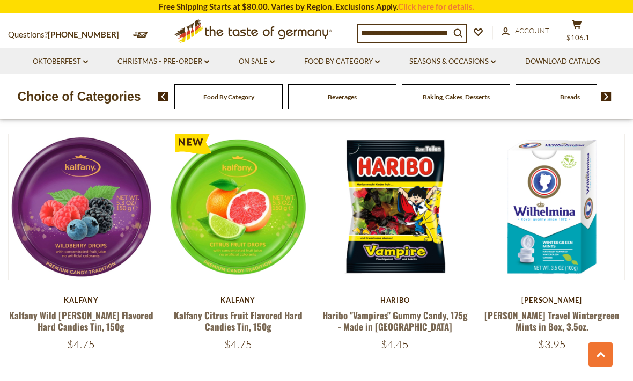
click at [283, 92] on div "Beverages" at bounding box center [228, 96] width 108 height 25
click at [380, 57] on link "Food By Category dropdown_arrow" at bounding box center [342, 62] width 76 height 12
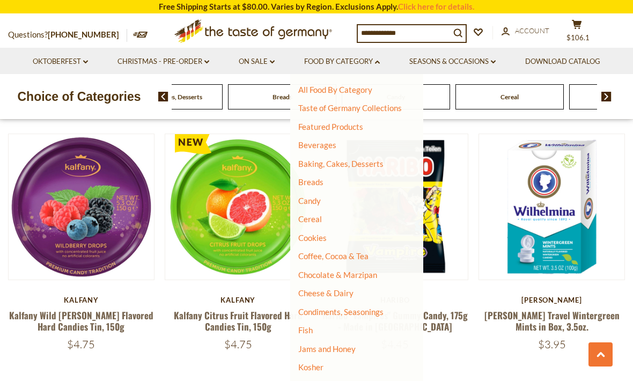
click at [324, 142] on link "Beverages" at bounding box center [317, 145] width 38 height 10
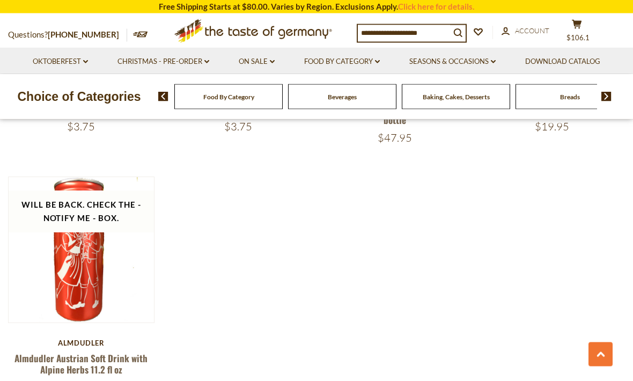
scroll to position [1998, 0]
click at [379, 59] on link "Food By Category dropdown_arrow" at bounding box center [342, 62] width 76 height 12
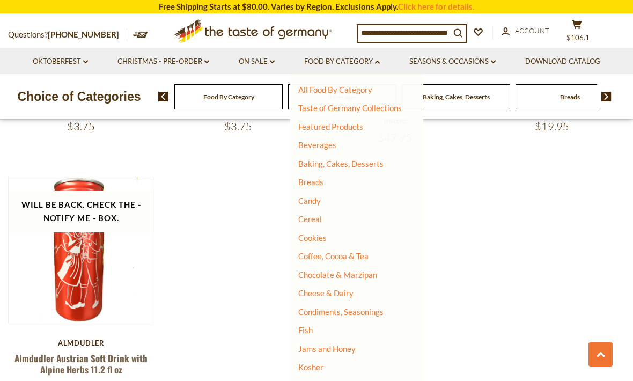
click at [60, 56] on link "Oktoberfest dropdown_arrow" at bounding box center [60, 62] width 55 height 12
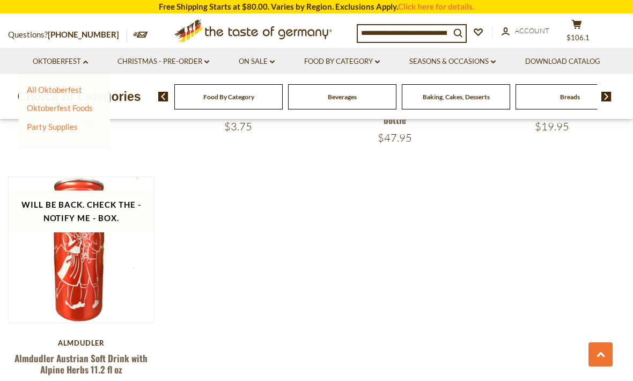
click at [41, 82] on div "All Oktoberfest Oktoberfest Foods Party Supplies" at bounding box center [64, 111] width 91 height 75
click at [45, 105] on link "Oktoberfest Foods" at bounding box center [60, 108] width 66 height 10
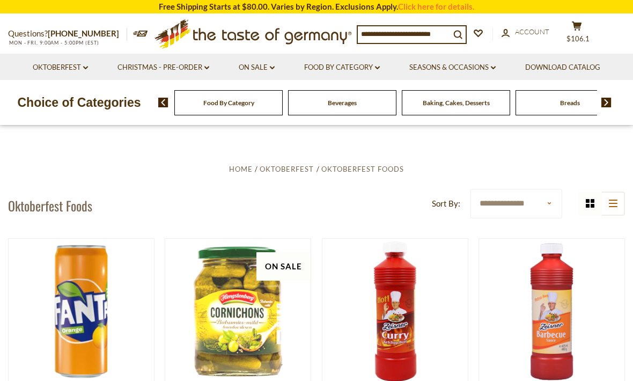
click at [169, 65] on link "Christmas - PRE-ORDER dropdown_arrow" at bounding box center [164, 68] width 92 height 12
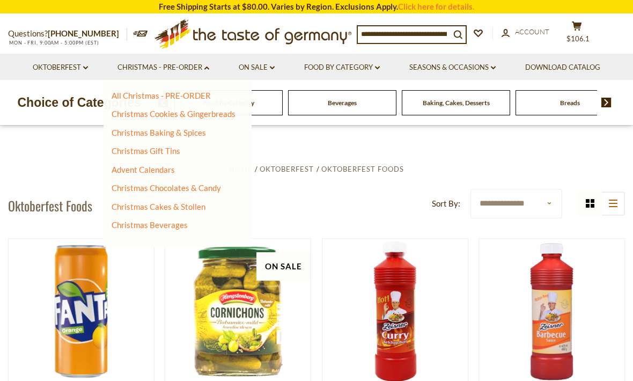
click at [133, 97] on link "All Christmas - PRE-ORDER" at bounding box center [161, 96] width 99 height 10
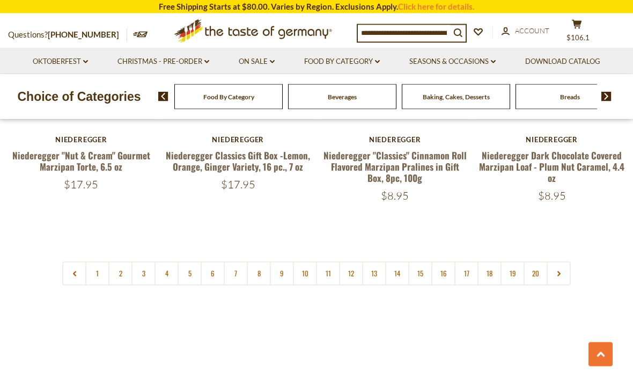
scroll to position [2519, 0]
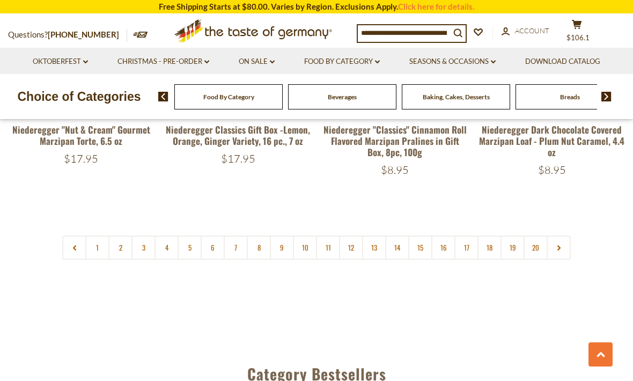
click at [121, 236] on link "2" at bounding box center [120, 248] width 24 height 24
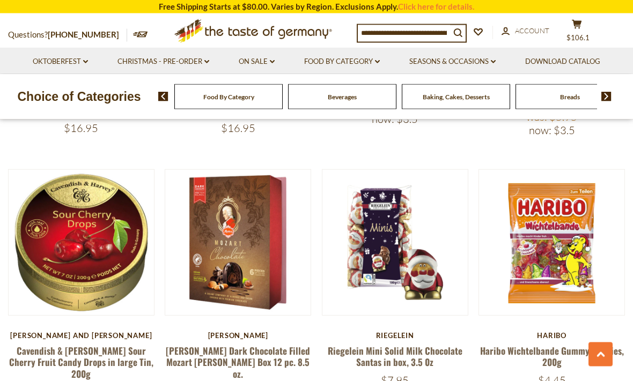
scroll to position [2275, 0]
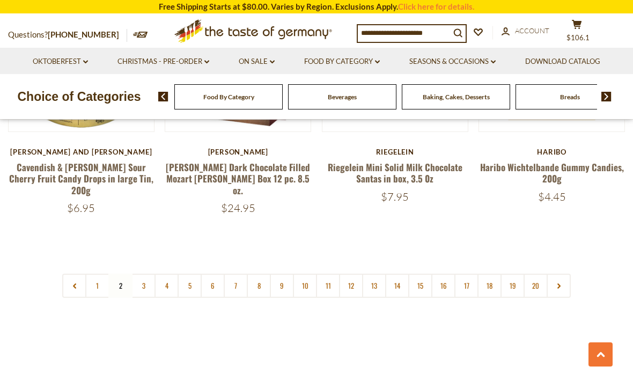
click at [143, 274] on link "3" at bounding box center [144, 286] width 24 height 24
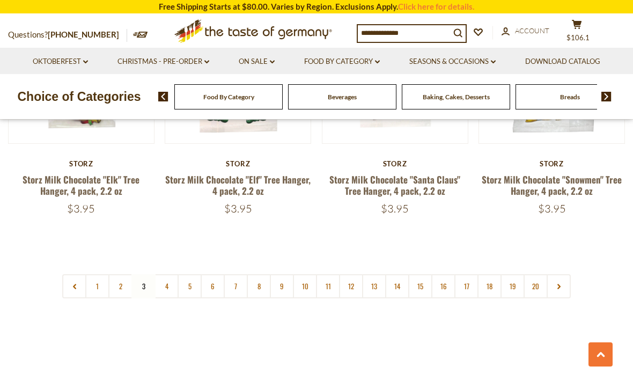
scroll to position [2484, 0]
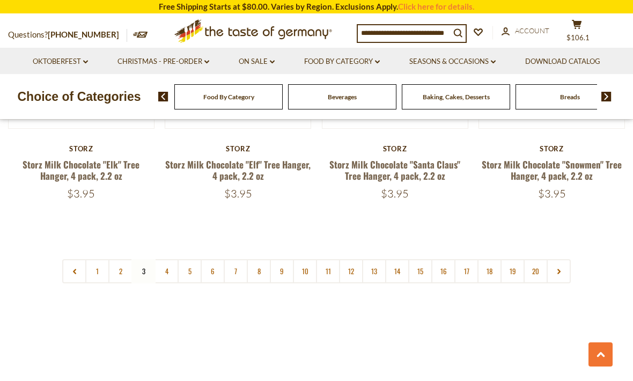
click at [169, 259] on link "4" at bounding box center [167, 271] width 24 height 24
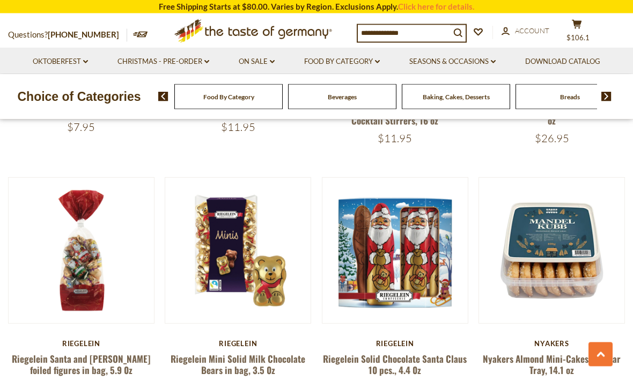
scroll to position [481, 0]
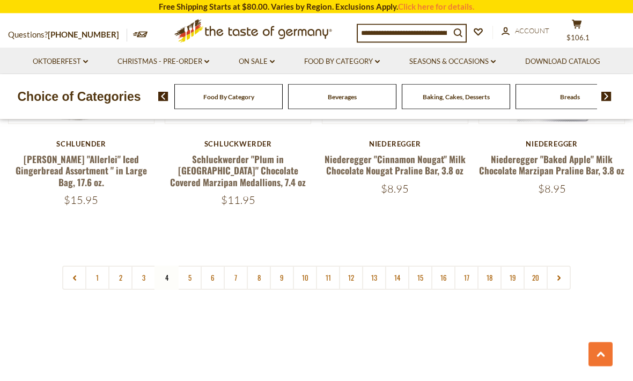
scroll to position [2504, 0]
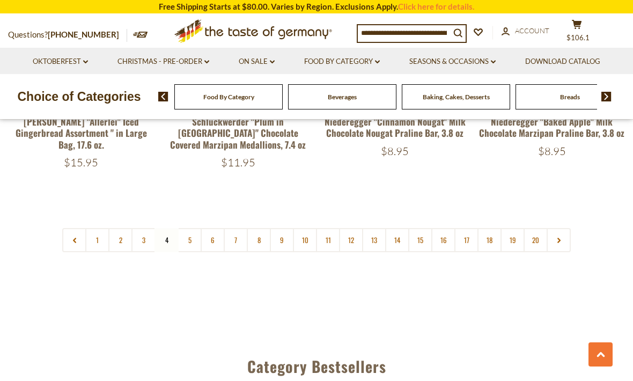
click at [192, 236] on link "5" at bounding box center [190, 240] width 24 height 24
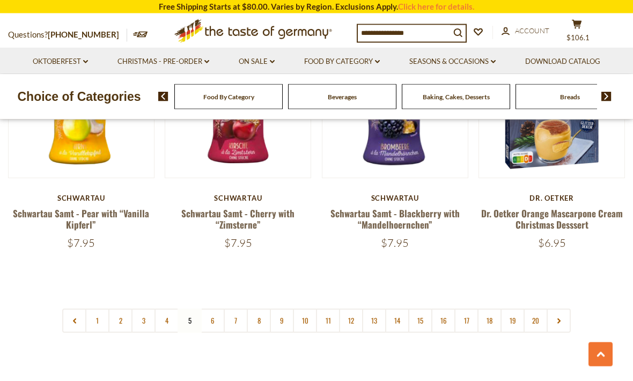
scroll to position [2444, 0]
click at [216, 309] on link "6" at bounding box center [213, 321] width 24 height 24
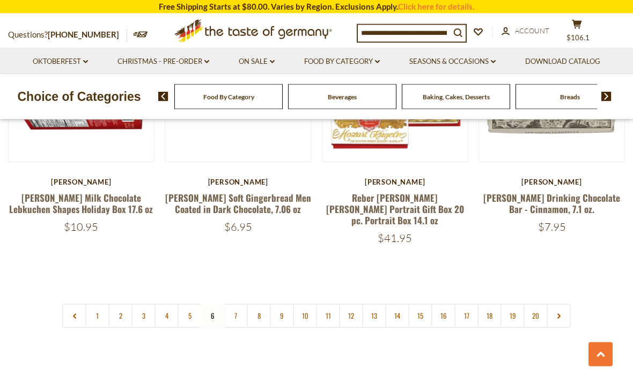
scroll to position [2451, 0]
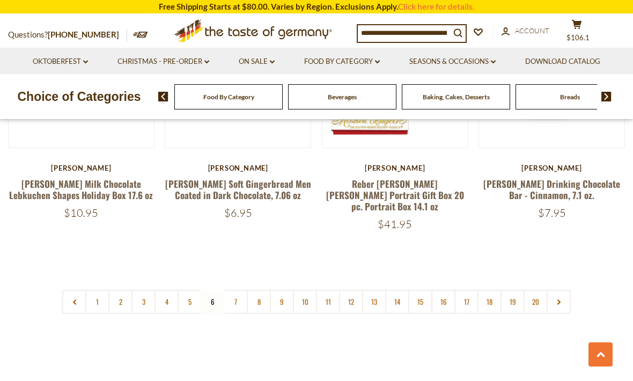
click at [241, 290] on link "7" at bounding box center [236, 302] width 24 height 24
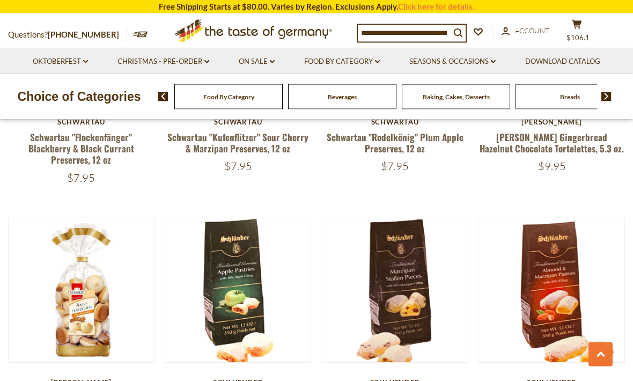
scroll to position [1976, 0]
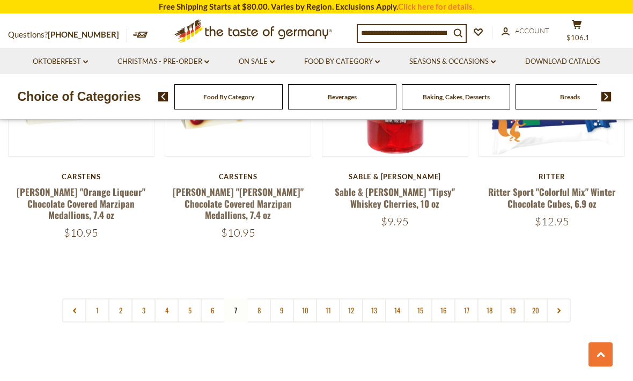
click at [258, 298] on link "8" at bounding box center [259, 310] width 24 height 24
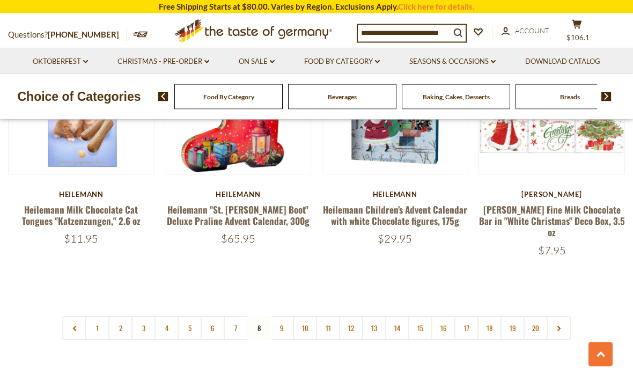
scroll to position [2427, 0]
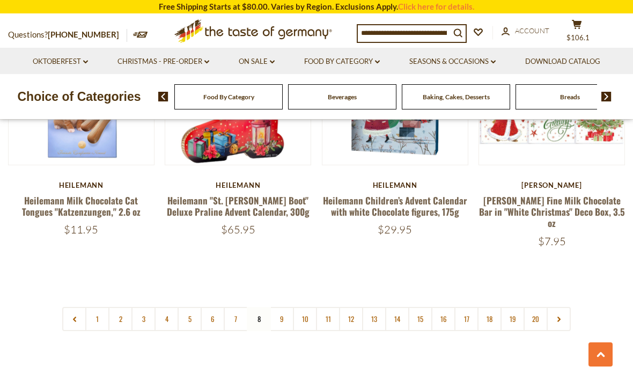
click at [284, 307] on link "9" at bounding box center [282, 319] width 24 height 24
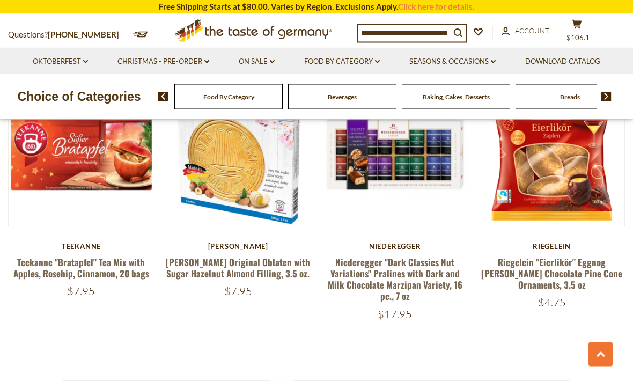
scroll to position [2401, 0]
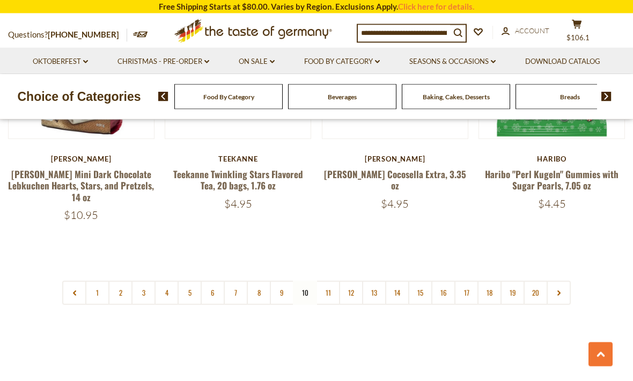
scroll to position [2533, 0]
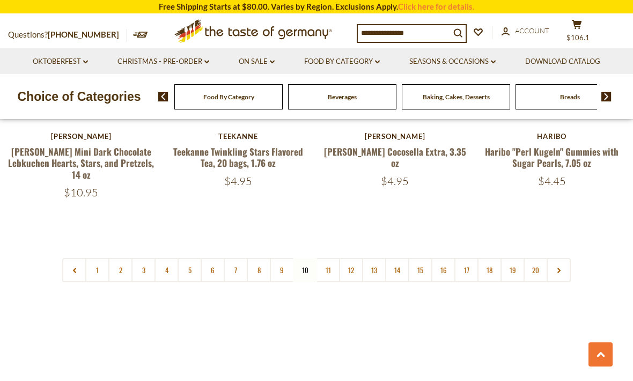
click at [331, 258] on link "11" at bounding box center [328, 270] width 24 height 24
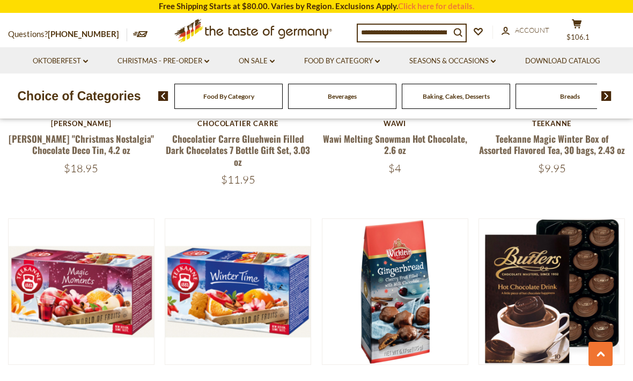
scroll to position [1235, 0]
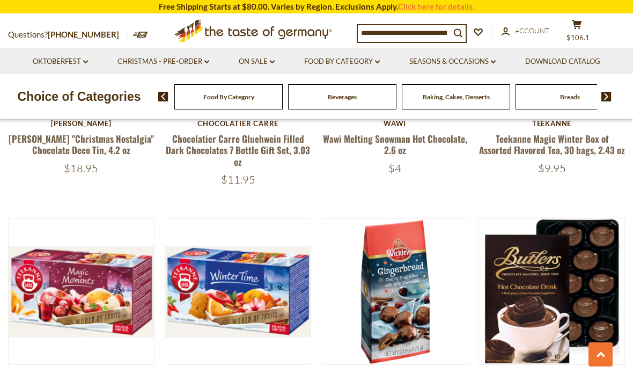
click at [470, 182] on div "Quick View Haribo Haribo "Merry Christmas" 24 Mini Treat Bags, 8.8 oz $7.95 Qui…" at bounding box center [316, 332] width 617 height 2341
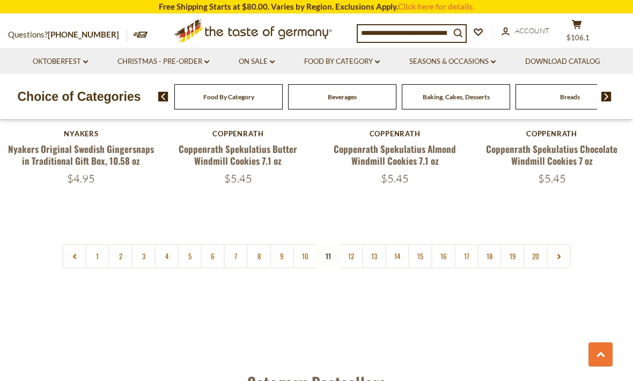
click at [351, 244] on link "12" at bounding box center [351, 256] width 24 height 24
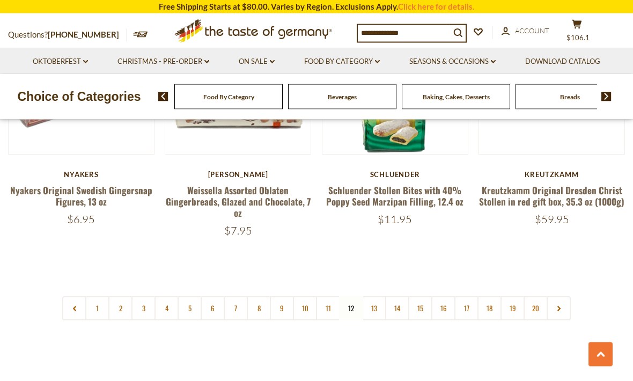
scroll to position [2460, 0]
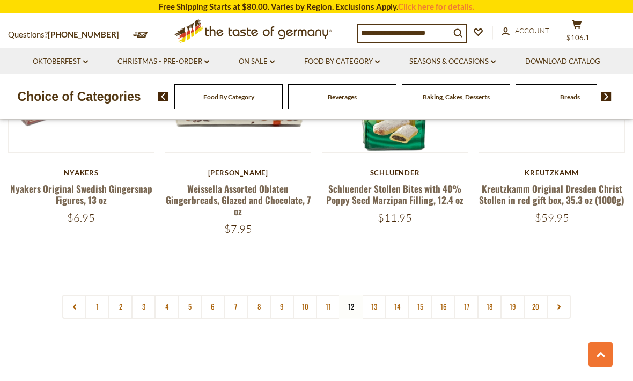
click at [371, 295] on link "13" at bounding box center [374, 307] width 24 height 24
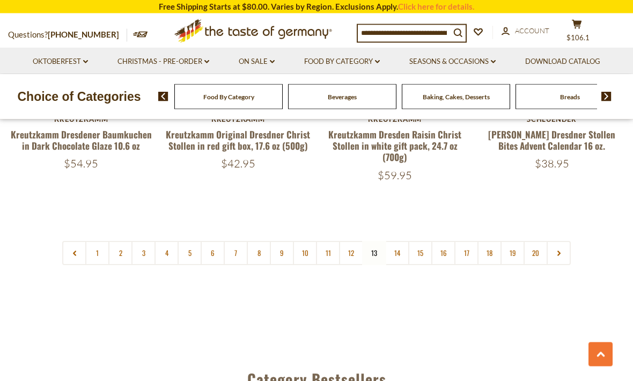
scroll to position [2538, 0]
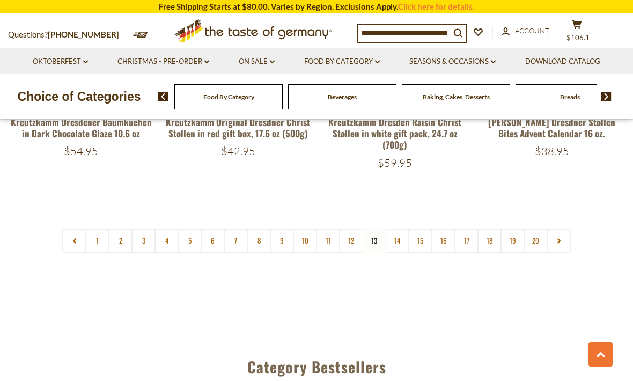
click at [397, 229] on link "14" at bounding box center [397, 241] width 24 height 24
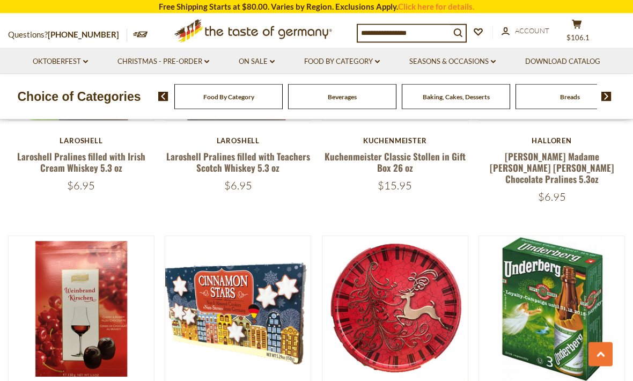
scroll to position [1990, 0]
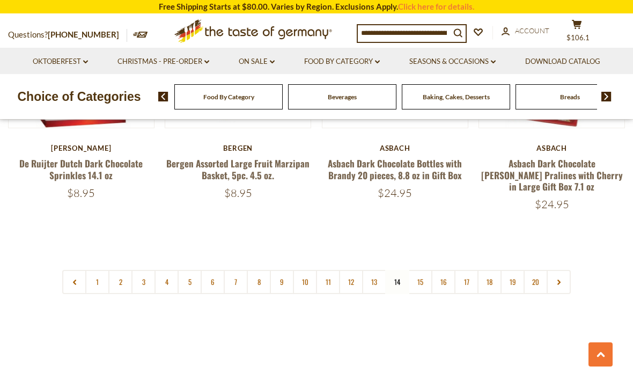
click at [426, 270] on link "15" at bounding box center [420, 282] width 24 height 24
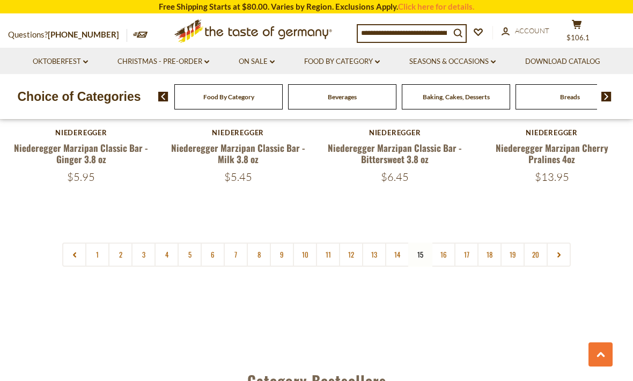
scroll to position [2512, 0]
click at [441, 243] on link "16" at bounding box center [444, 255] width 24 height 24
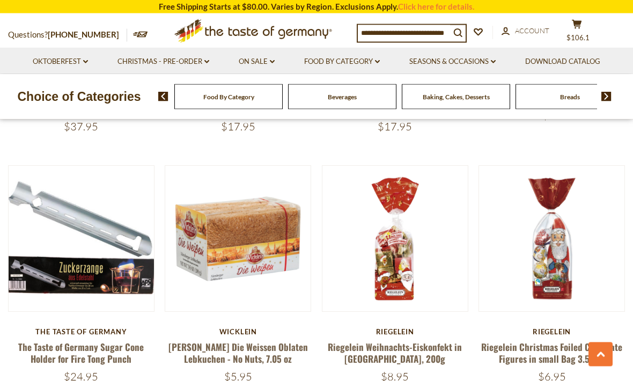
scroll to position [1742, 0]
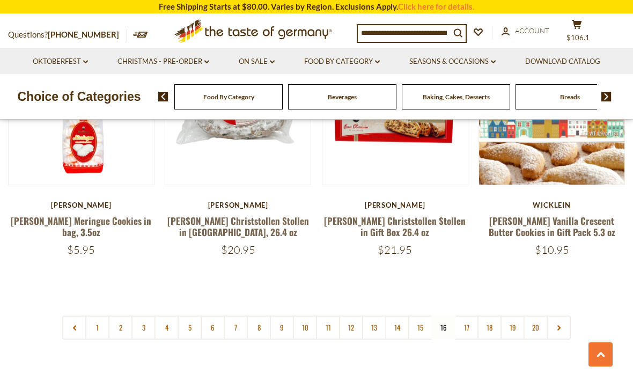
click at [464, 316] on link "17" at bounding box center [467, 328] width 24 height 24
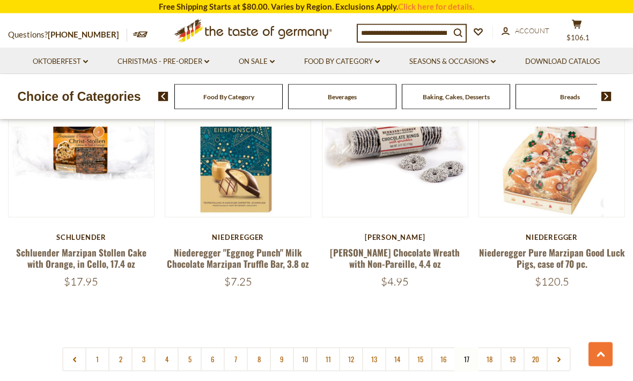
scroll to position [2363, 0]
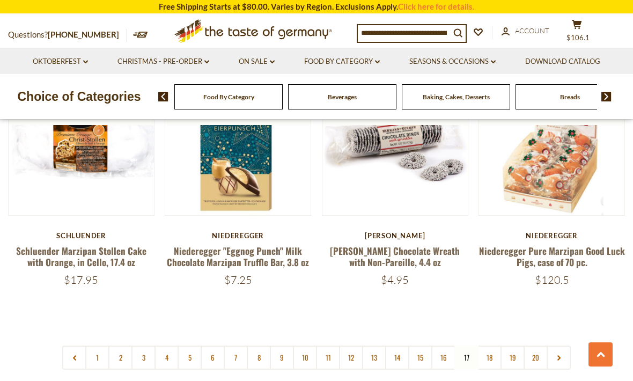
click at [581, 26] on icon "cart" at bounding box center [577, 24] width 10 height 9
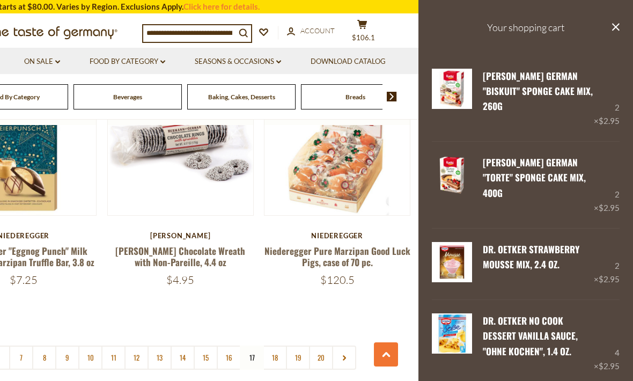
click at [533, 26] on h3 "Your shopping cart" at bounding box center [526, 27] width 215 height 55
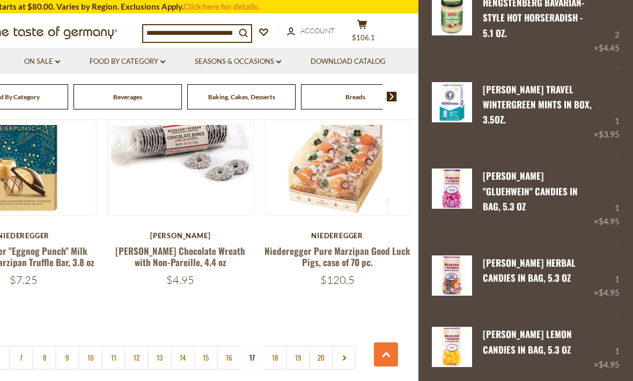
scroll to position [868, 0]
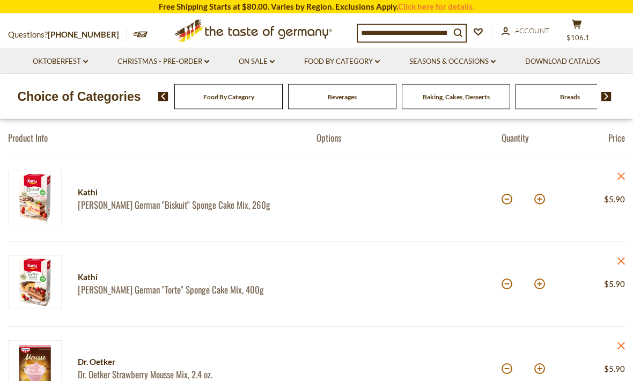
scroll to position [104, 0]
click at [509, 199] on button at bounding box center [507, 198] width 11 height 11
type input "*"
click at [543, 200] on button at bounding box center [540, 198] width 11 height 11
type input "*"
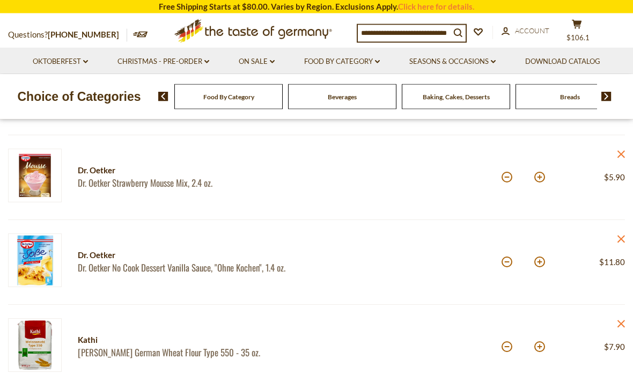
scroll to position [295, 0]
click at [512, 264] on button at bounding box center [507, 262] width 11 height 11
type input "*"
click at [508, 263] on button at bounding box center [507, 262] width 11 height 11
type input "*"
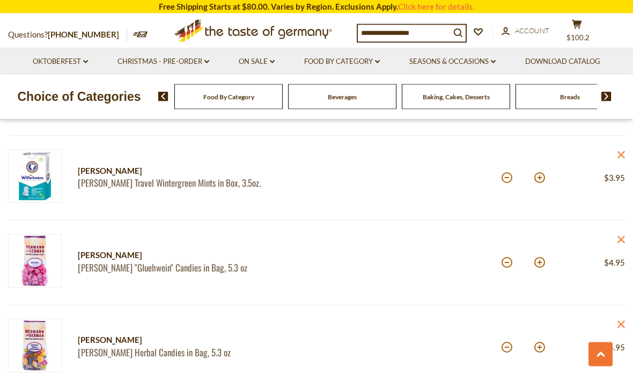
scroll to position [967, 0]
